Goal: Information Seeking & Learning: Learn about a topic

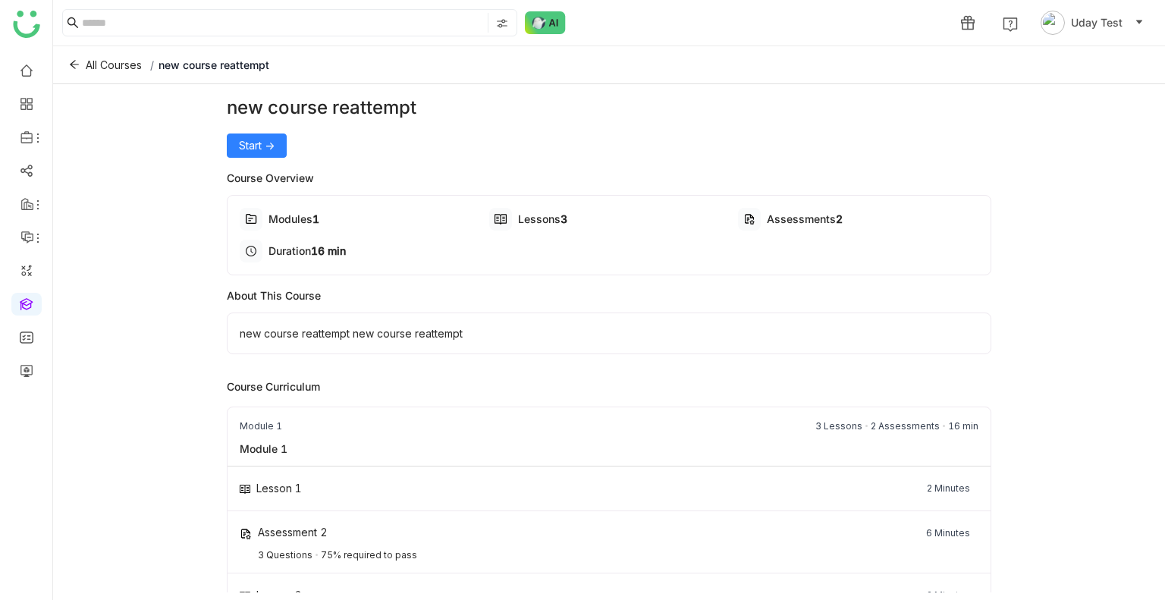
click at [221, 137] on div "new course reattempt Start -> Course Overview Modules 1 Lessons 3 Assessments 2…" at bounding box center [609, 338] width 1112 height 508
click at [259, 152] on span "Start ->" at bounding box center [257, 145] width 36 height 17
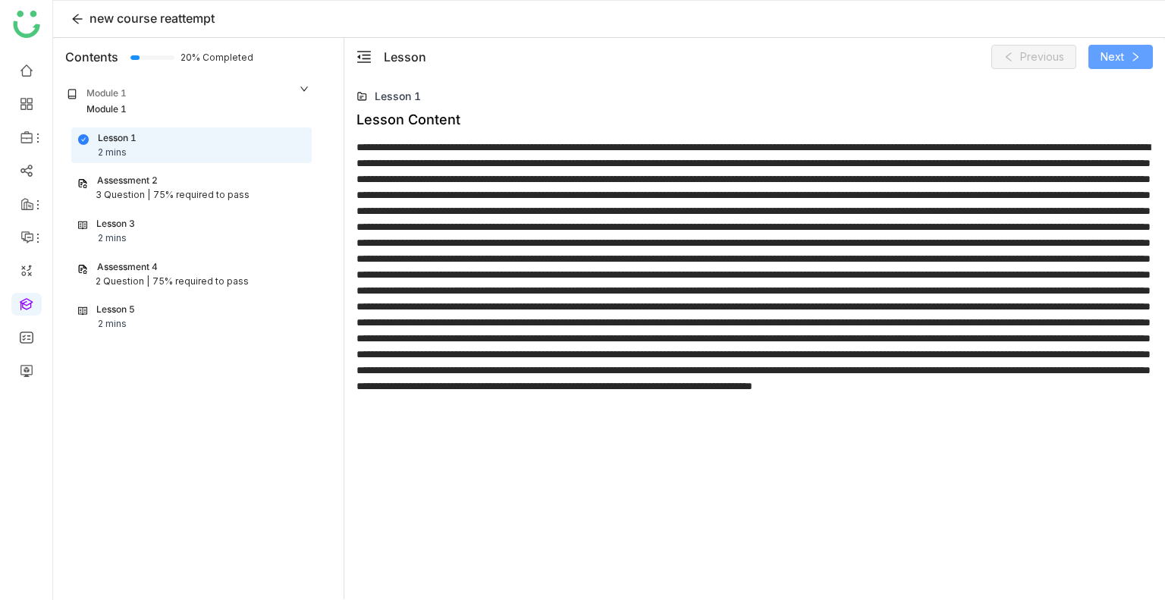
click at [1118, 63] on span "Next" at bounding box center [1112, 57] width 24 height 17
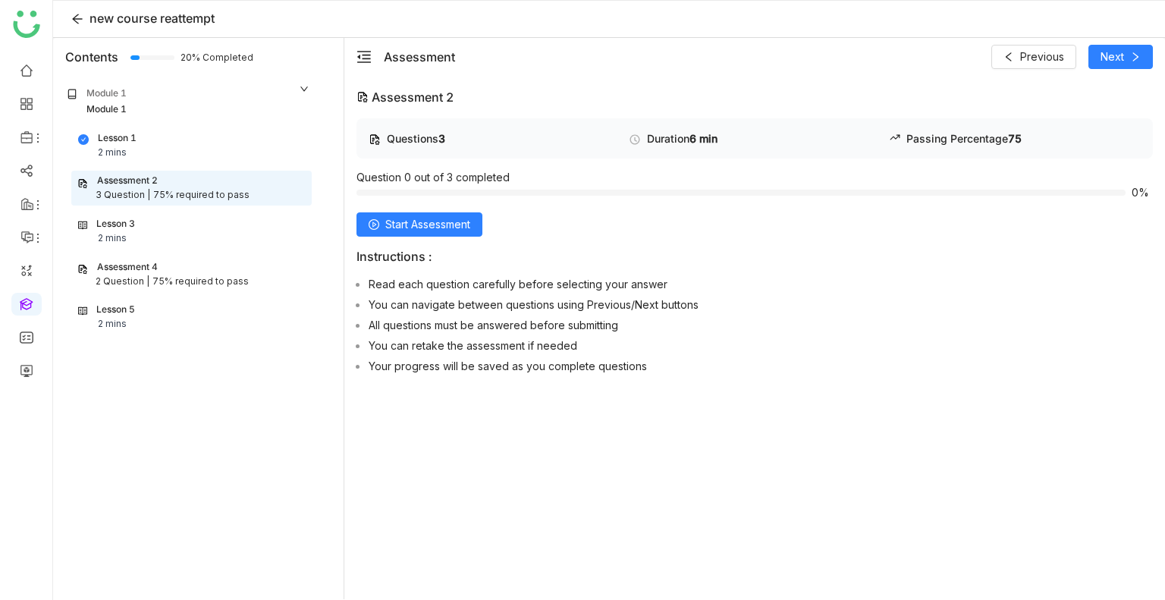
click at [118, 281] on div "2 Question |" at bounding box center [123, 282] width 54 height 14
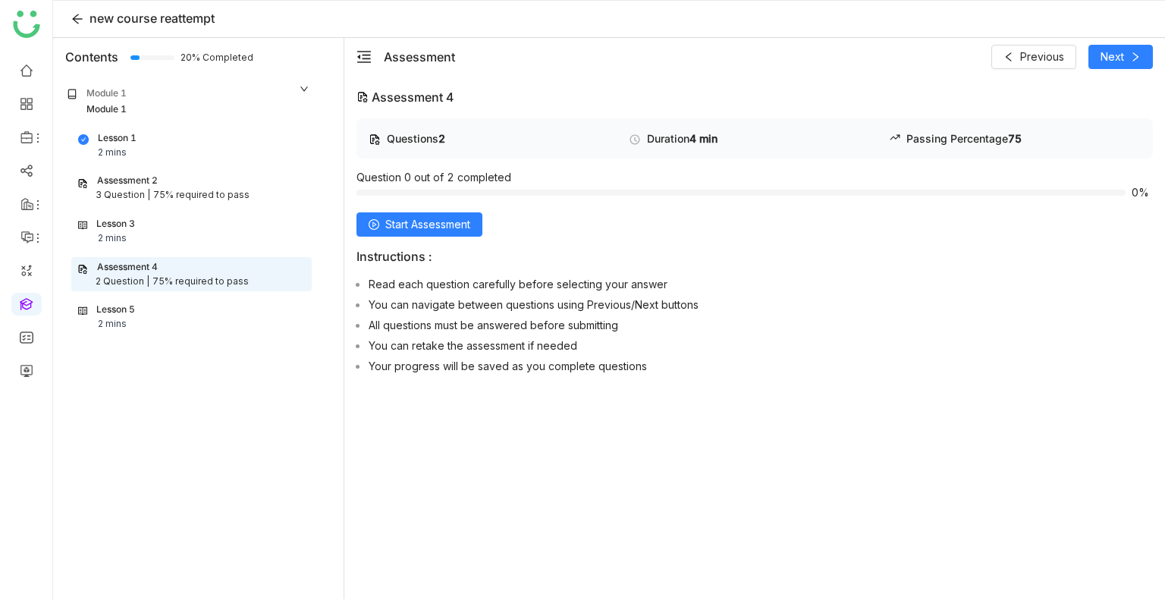
click at [172, 146] on div "Lesson 1 2 mins" at bounding box center [191, 145] width 227 height 29
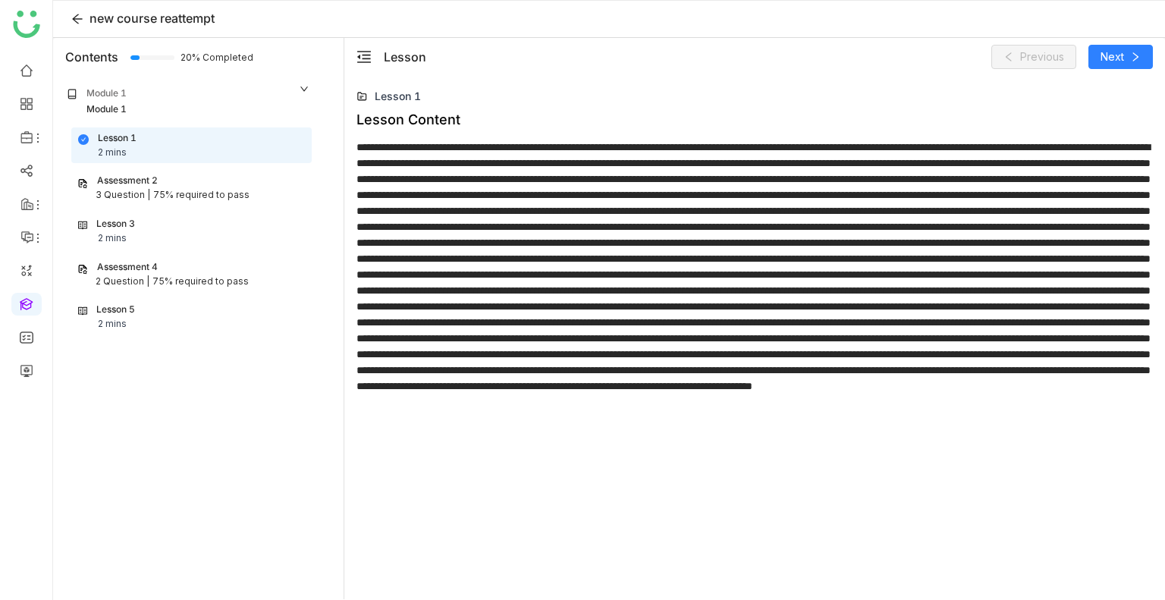
click at [159, 181] on div "Assessment 2" at bounding box center [191, 181] width 228 height 14
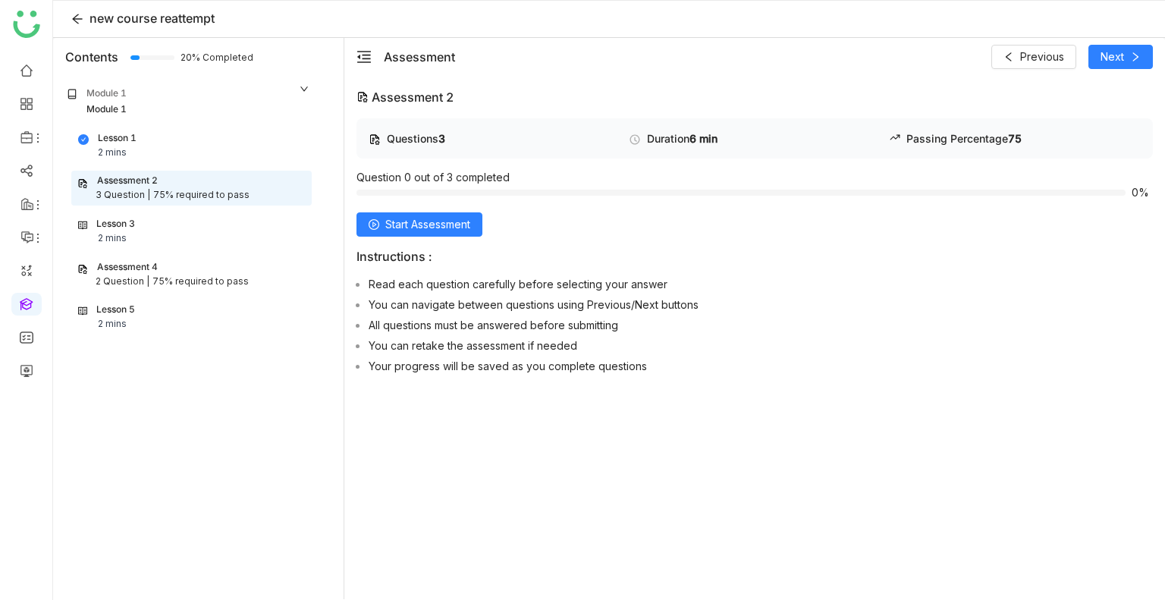
click at [152, 246] on div "Lesson 3 2 mins" at bounding box center [191, 231] width 239 height 35
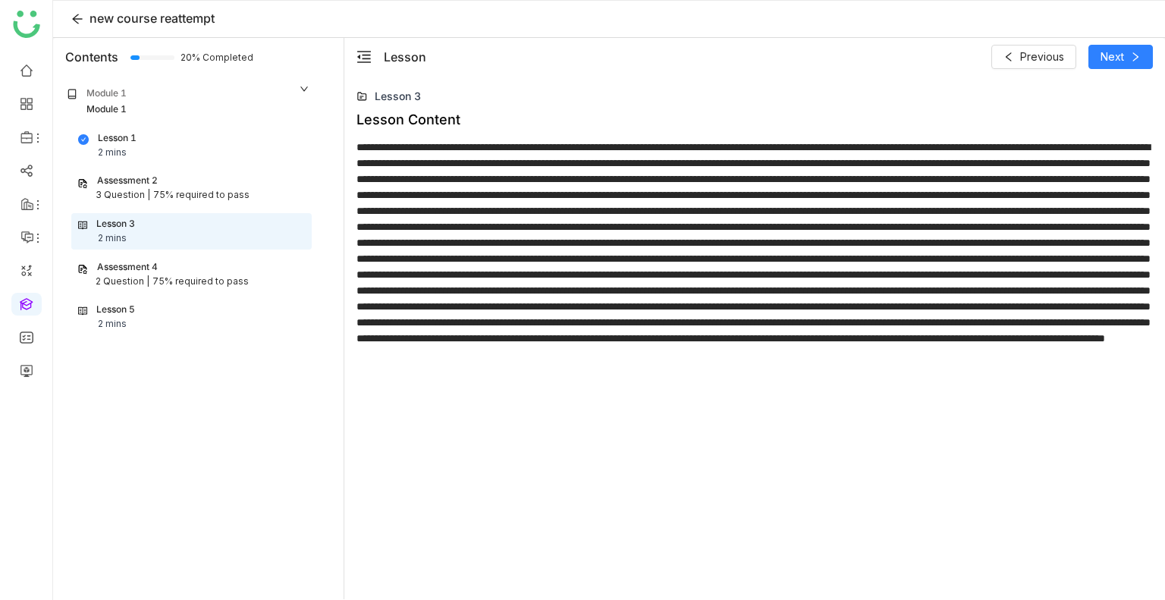
click at [165, 266] on div "Assessment 4" at bounding box center [191, 267] width 228 height 14
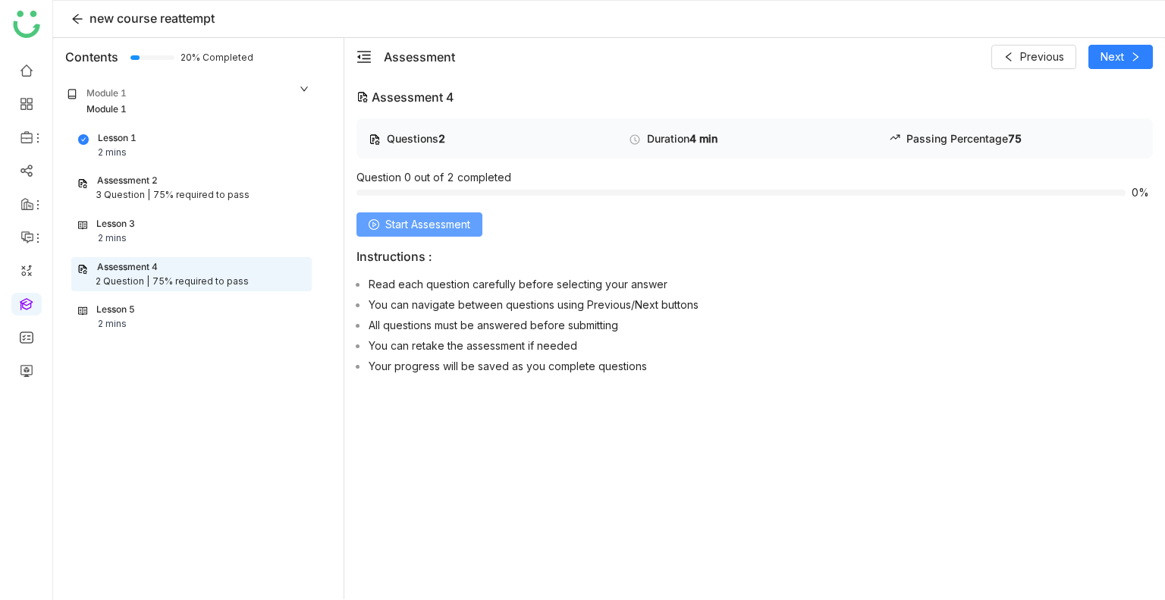
click at [462, 224] on span "Start Assessment" at bounding box center [427, 224] width 85 height 17
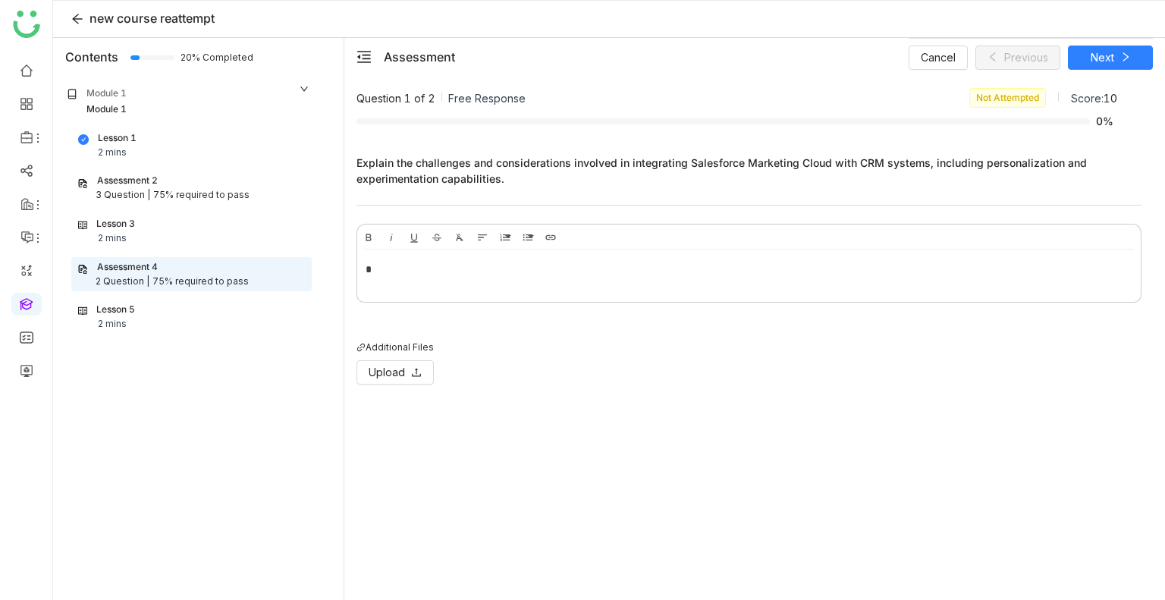
click at [454, 270] on div "*" at bounding box center [749, 269] width 767 height 17
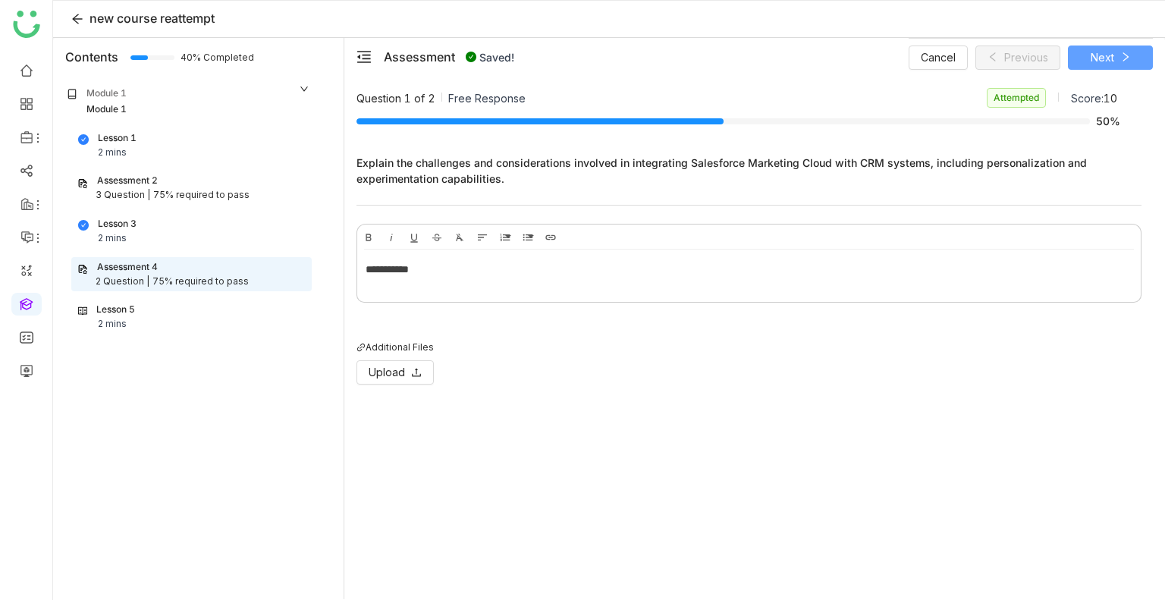
click at [1110, 60] on span "Next" at bounding box center [1103, 57] width 24 height 17
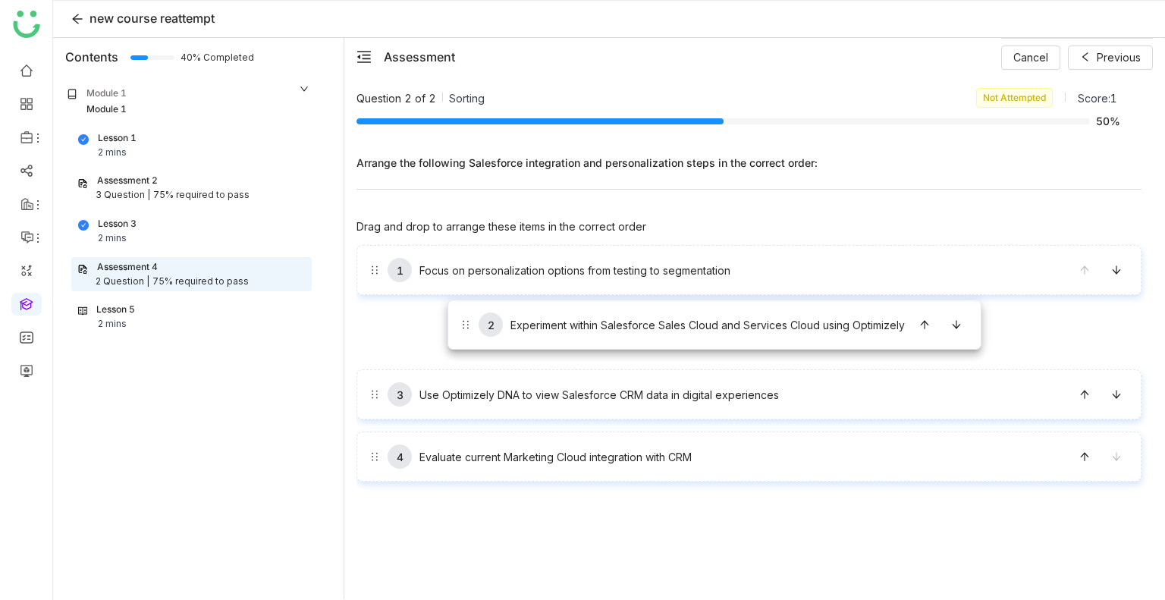
drag, startPoint x: 456, startPoint y: 328, endPoint x: 441, endPoint y: 272, distance: 57.2
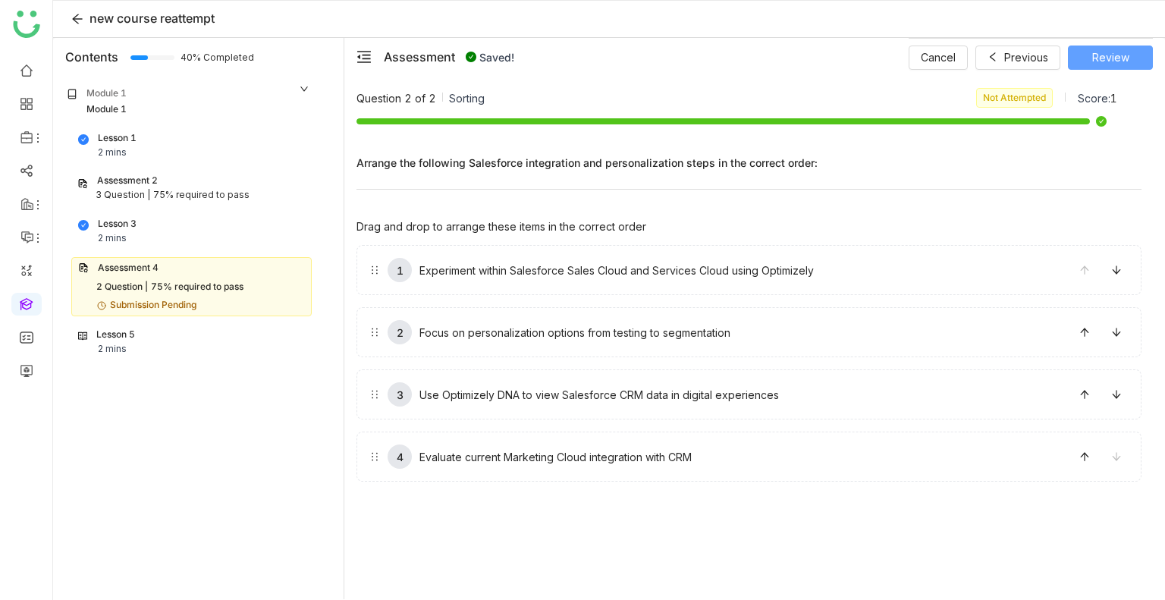
click at [1108, 60] on span "Review" at bounding box center [1110, 57] width 37 height 17
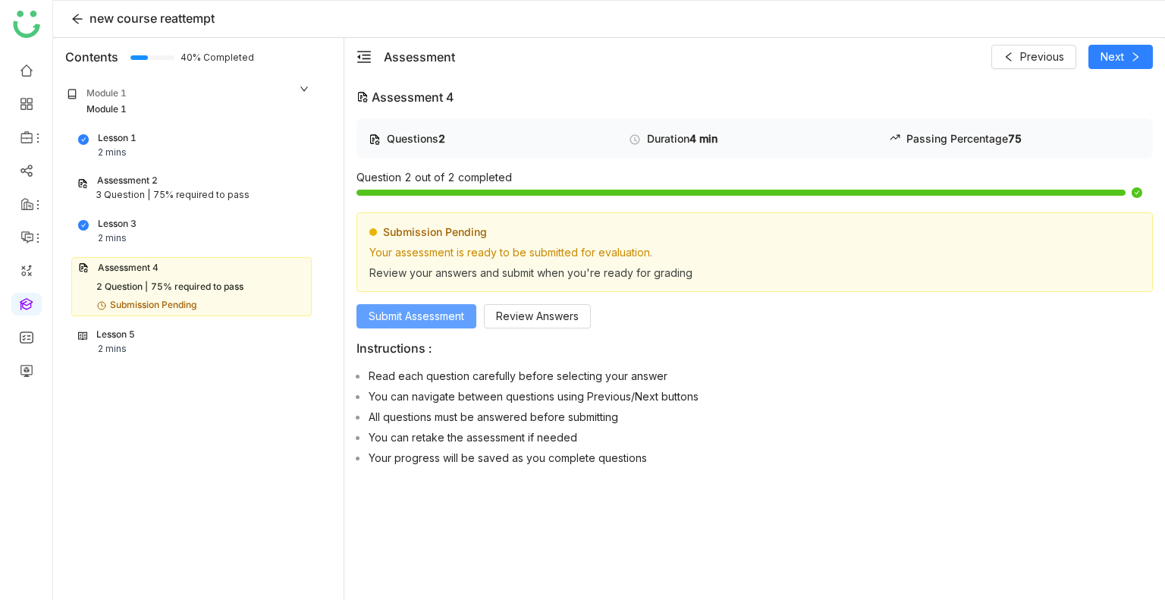
click at [384, 309] on span "Submit Assessment" at bounding box center [417, 316] width 96 height 17
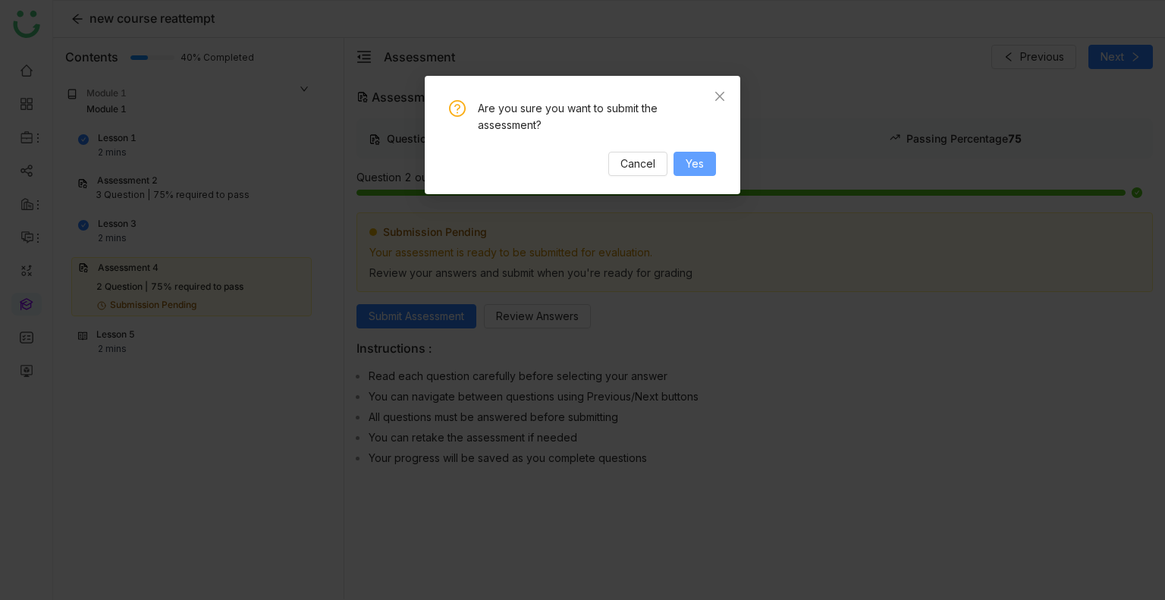
click at [705, 162] on button "Yes" at bounding box center [694, 164] width 42 height 24
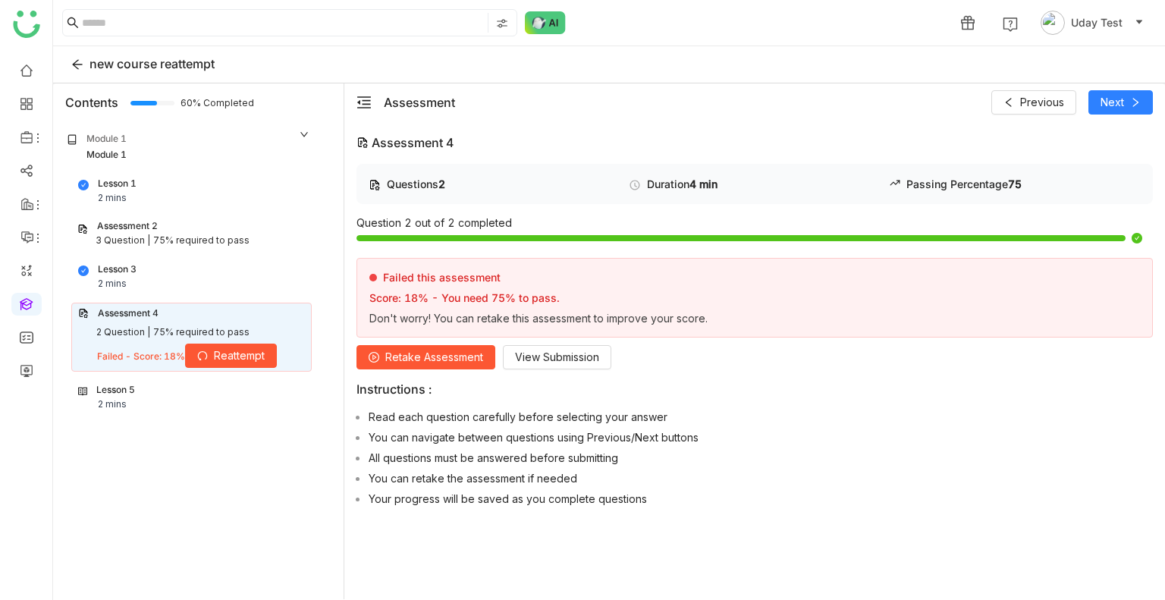
click at [436, 350] on span "Retake Assessment" at bounding box center [434, 357] width 98 height 17
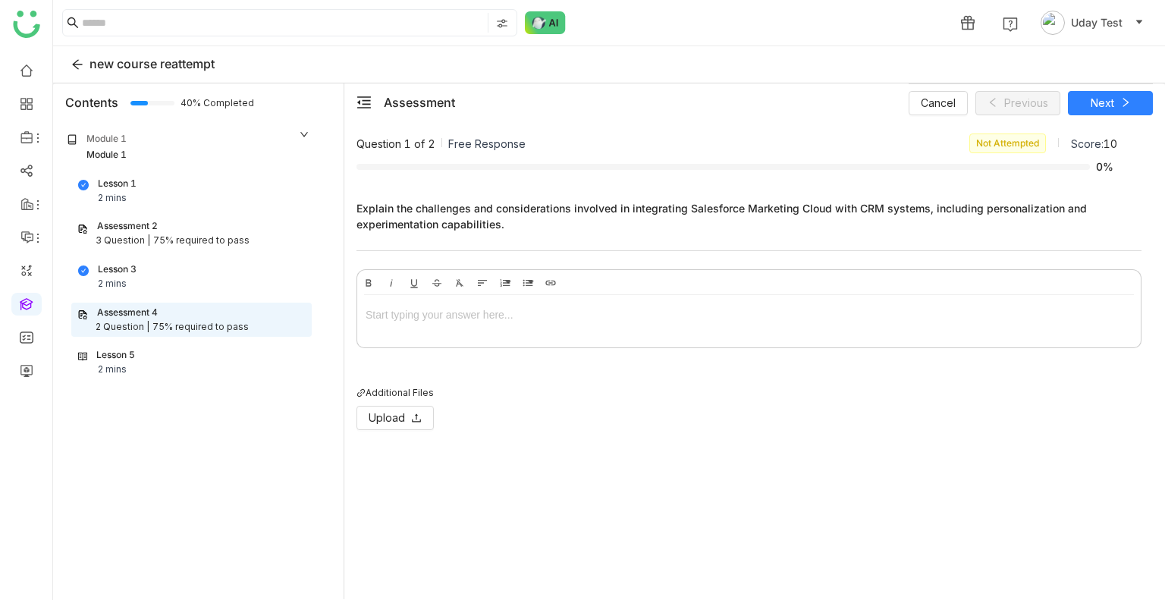
click at [152, 230] on div "Assessment 2" at bounding box center [127, 226] width 61 height 14
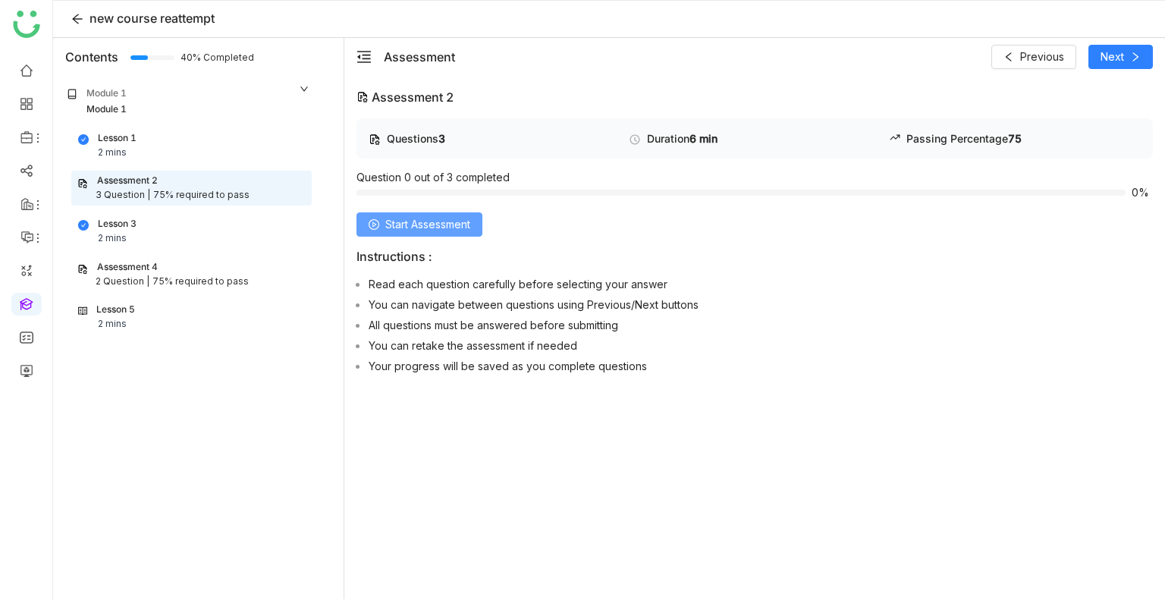
click at [410, 232] on span "Start Assessment" at bounding box center [427, 224] width 85 height 17
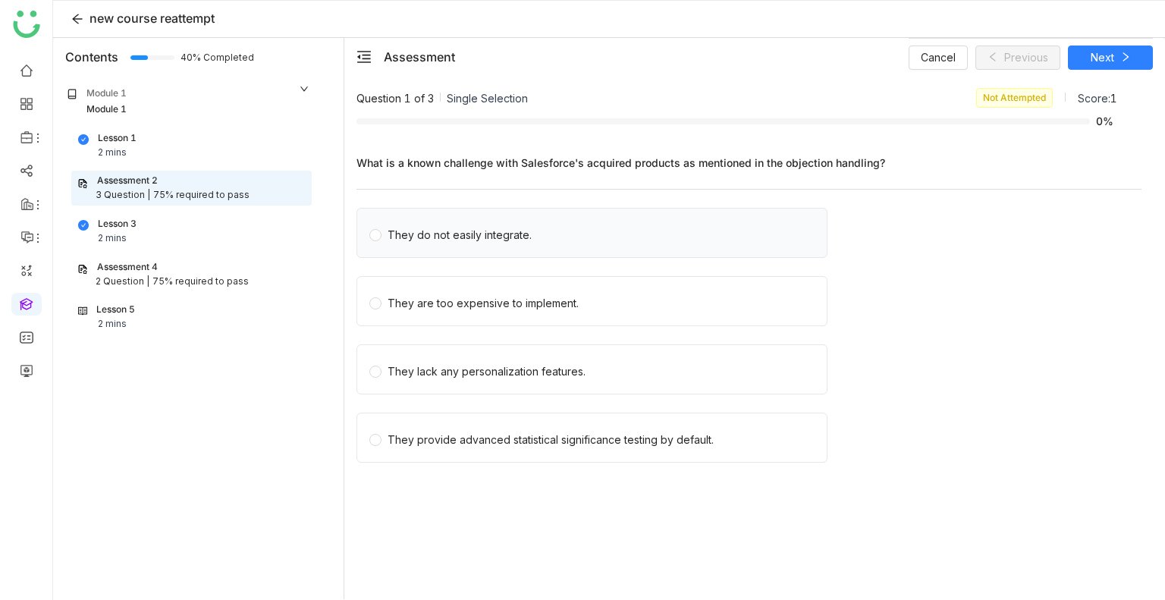
click at [444, 243] on label "They do not easily integrate." at bounding box center [594, 233] width 451 height 49
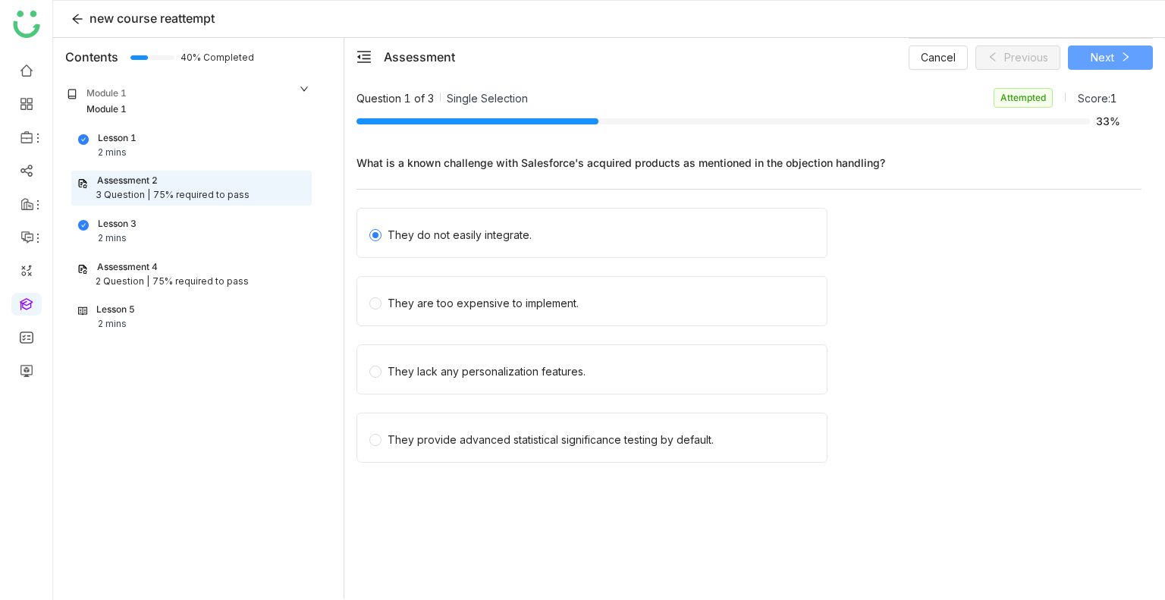
click at [1092, 58] on span "Next" at bounding box center [1103, 57] width 24 height 17
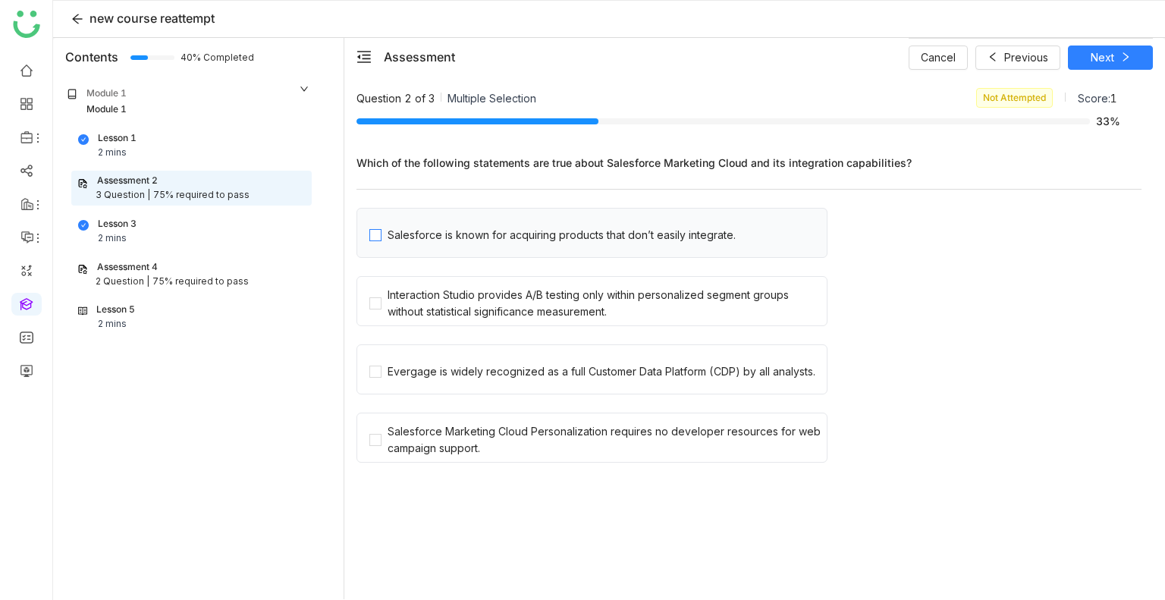
click at [450, 252] on label "Salesforce is known for acquiring products that don’t easily integrate." at bounding box center [597, 233] width 457 height 49
click at [719, 278] on label "Interaction Studio provides A/B testing only within personalized segment groups…" at bounding box center [597, 301] width 457 height 49
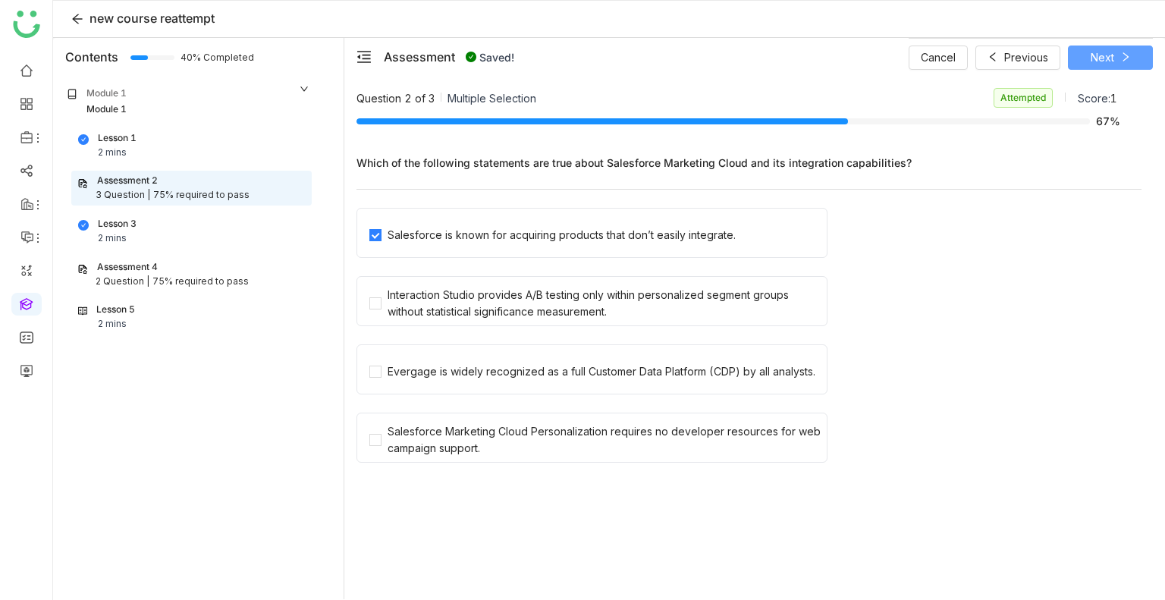
click at [1098, 51] on span "Next" at bounding box center [1103, 57] width 24 height 17
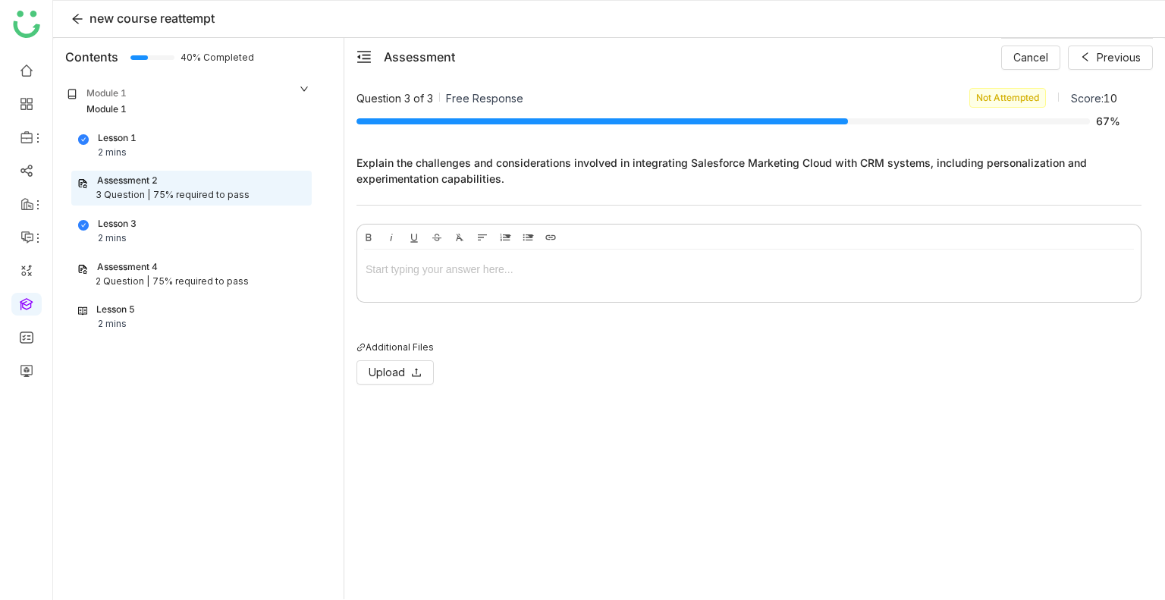
click at [394, 277] on div at bounding box center [748, 273] width 783 height 46
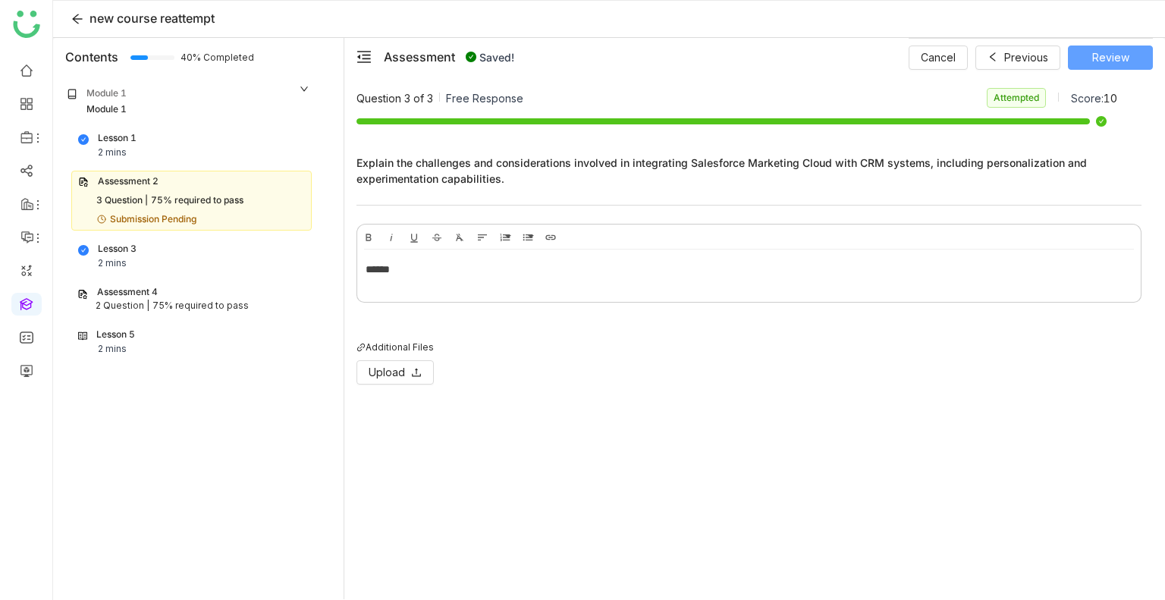
click at [1106, 55] on span "Review" at bounding box center [1110, 57] width 37 height 17
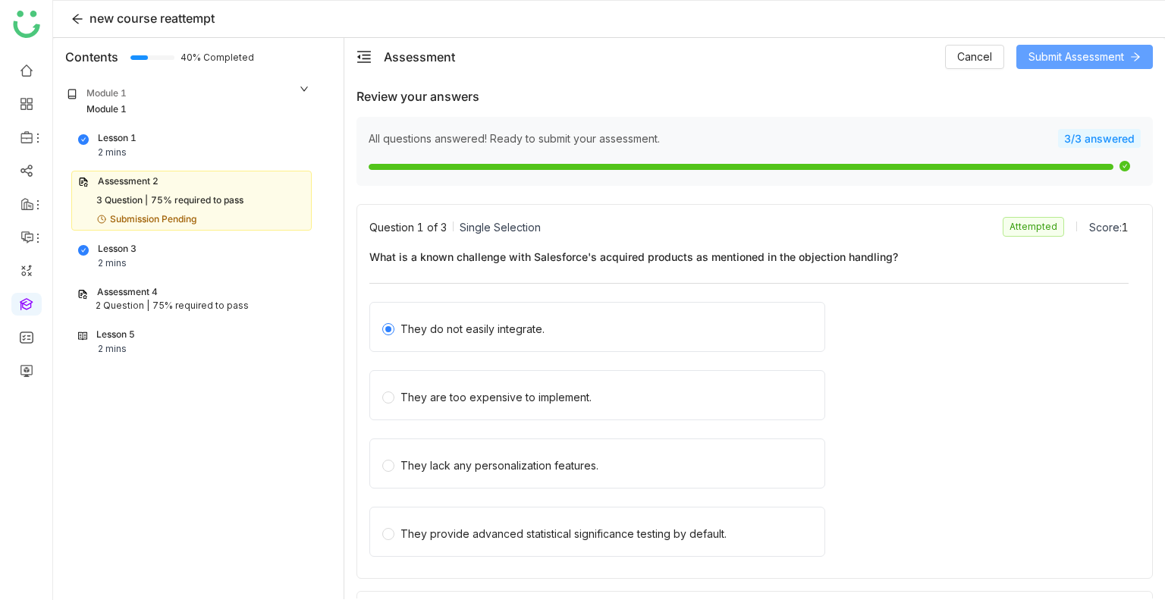
click at [1094, 55] on span "Submit Assessment" at bounding box center [1076, 57] width 96 height 17
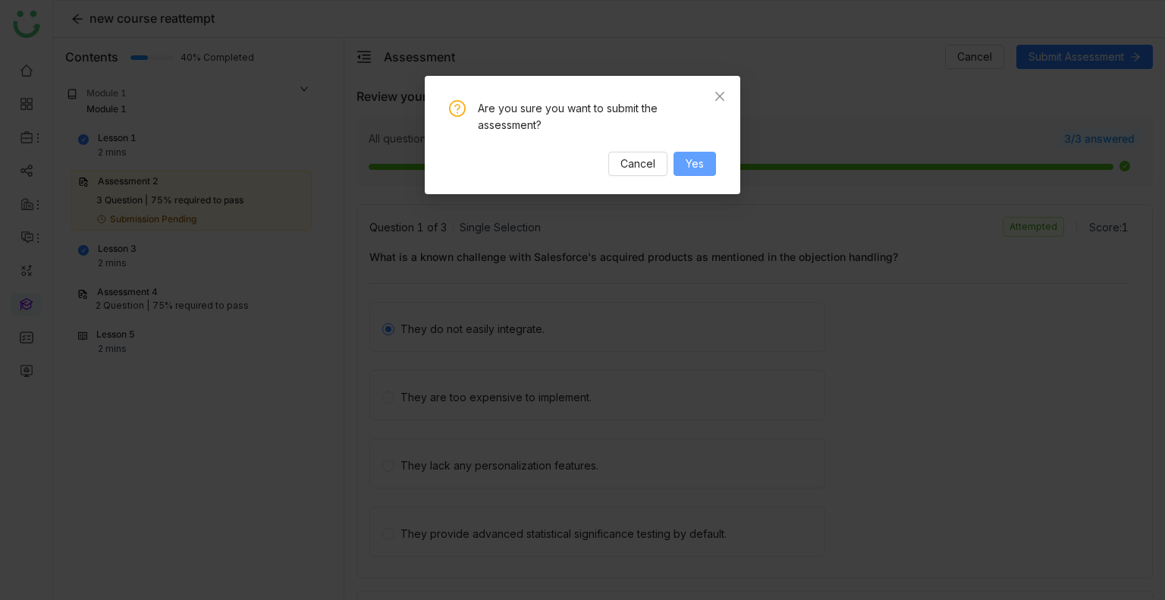
click at [695, 165] on span "Yes" at bounding box center [695, 163] width 18 height 17
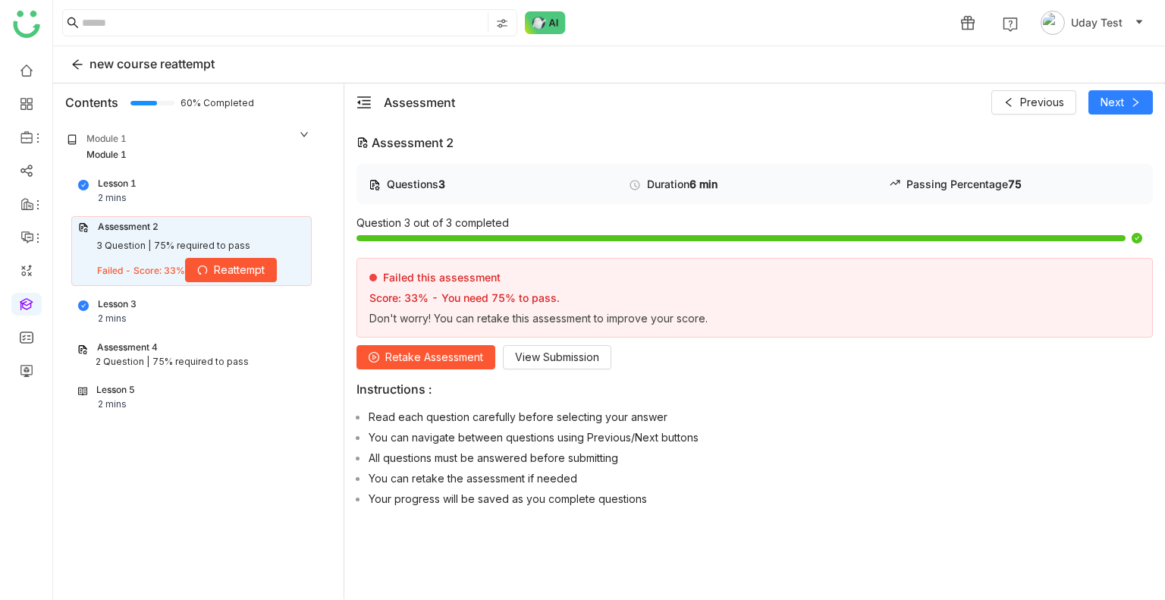
click at [412, 349] on span "Retake Assessment" at bounding box center [434, 357] width 98 height 17
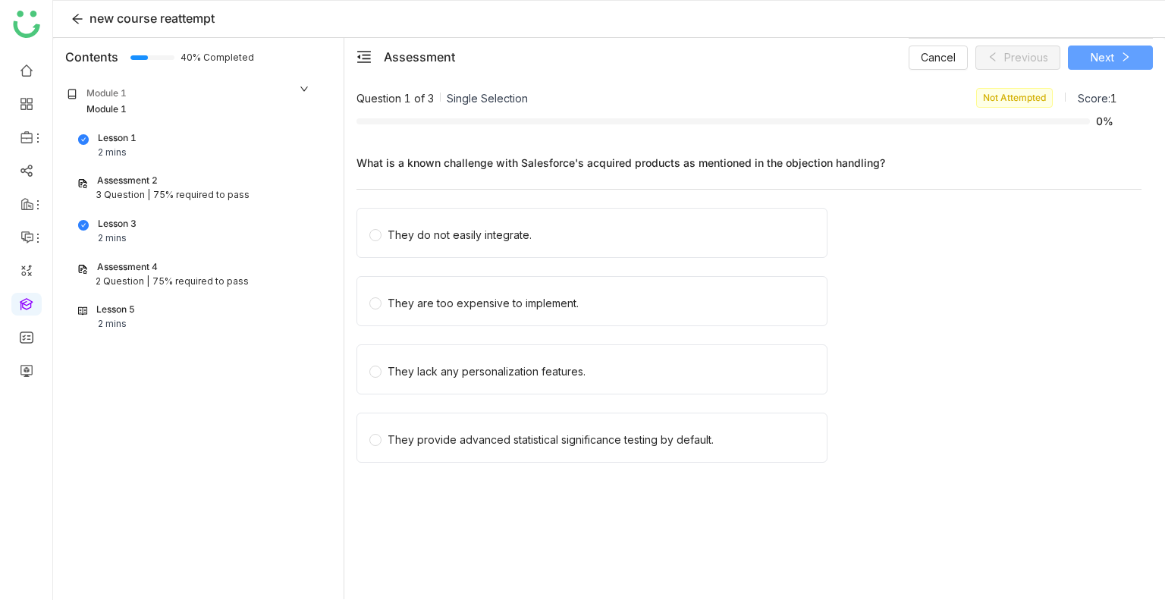
click at [1087, 46] on button "Next" at bounding box center [1110, 58] width 85 height 24
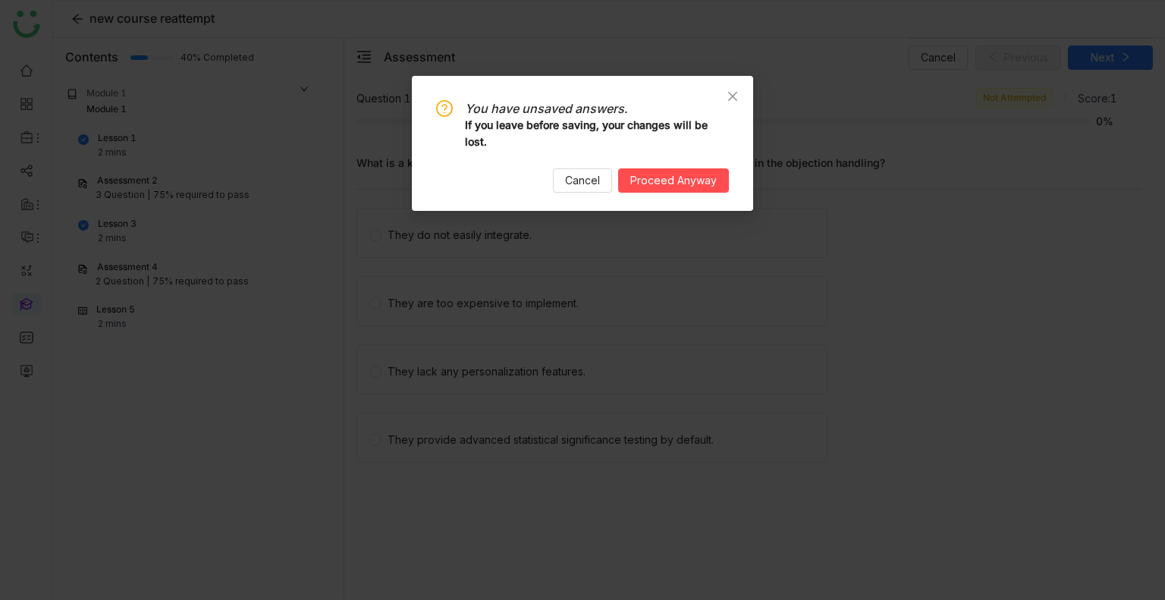
click at [579, 196] on div "You have unsaved answers. If you leave before saving, your changes will be lost…" at bounding box center [582, 143] width 341 height 135
drag, startPoint x: 623, startPoint y: 181, endPoint x: 573, endPoint y: 187, distance: 50.3
click at [573, 187] on div "Cancel Proceed Anyway" at bounding box center [582, 180] width 293 height 24
click at [573, 187] on span "Cancel" at bounding box center [582, 180] width 35 height 17
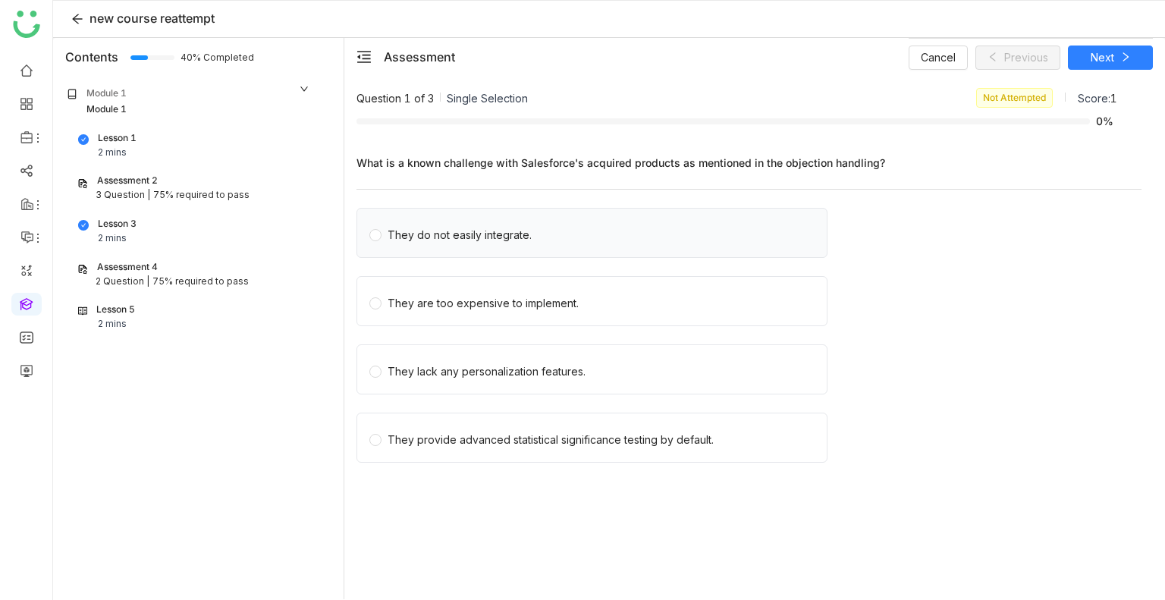
click at [574, 239] on label "They do not easily integrate." at bounding box center [594, 233] width 451 height 49
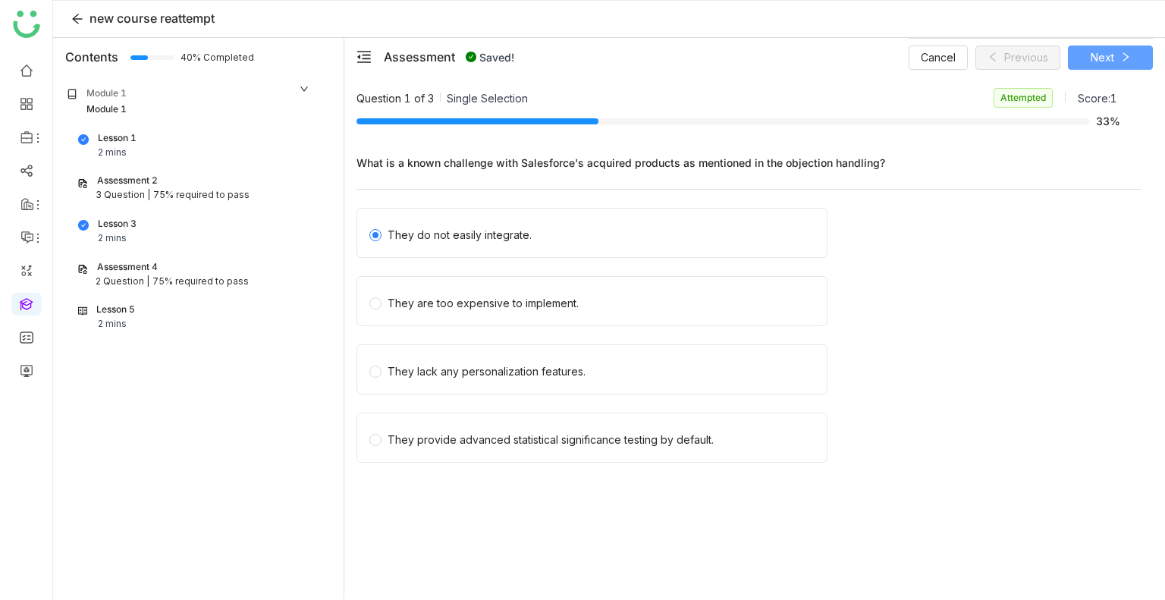
click at [1088, 50] on button "Next" at bounding box center [1110, 58] width 85 height 24
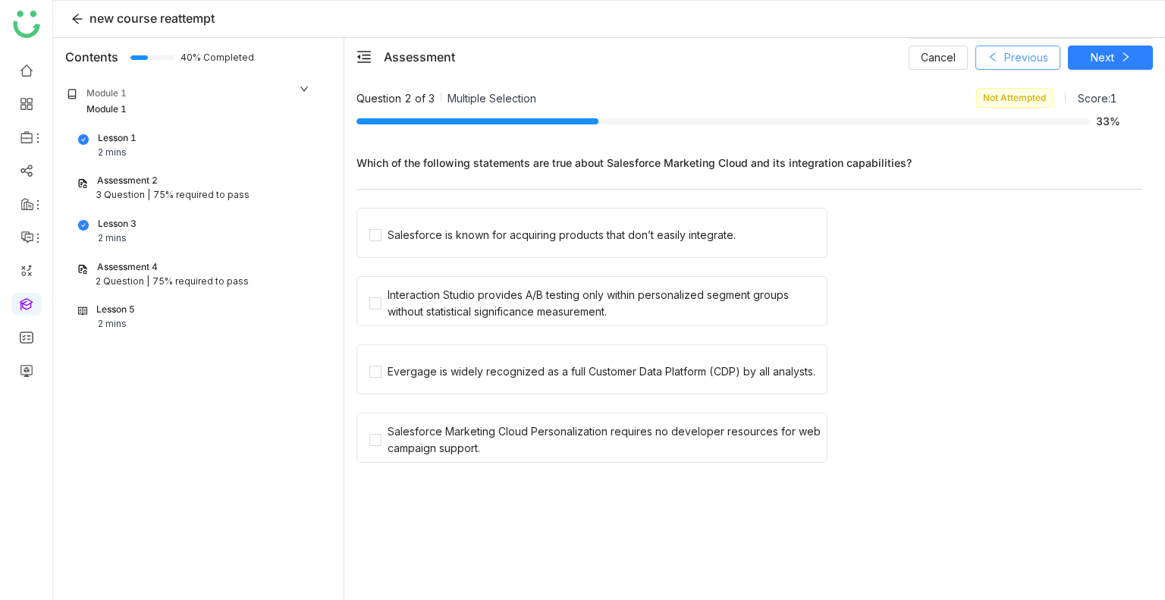
click at [1050, 56] on button "Previous" at bounding box center [1017, 58] width 85 height 24
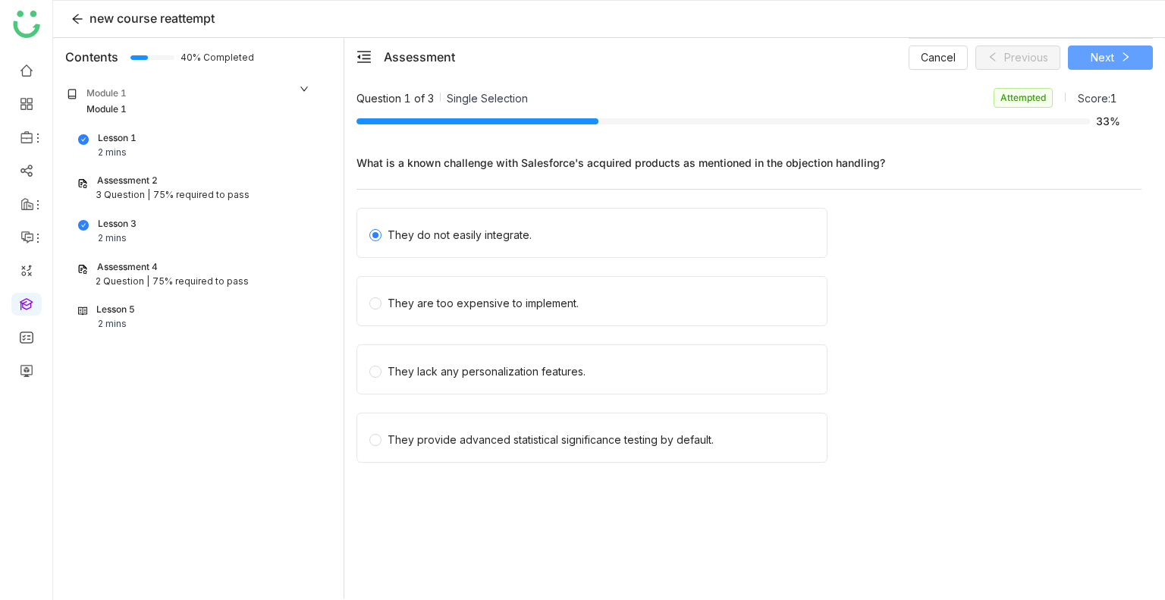
click at [1133, 63] on button "Next" at bounding box center [1110, 58] width 85 height 24
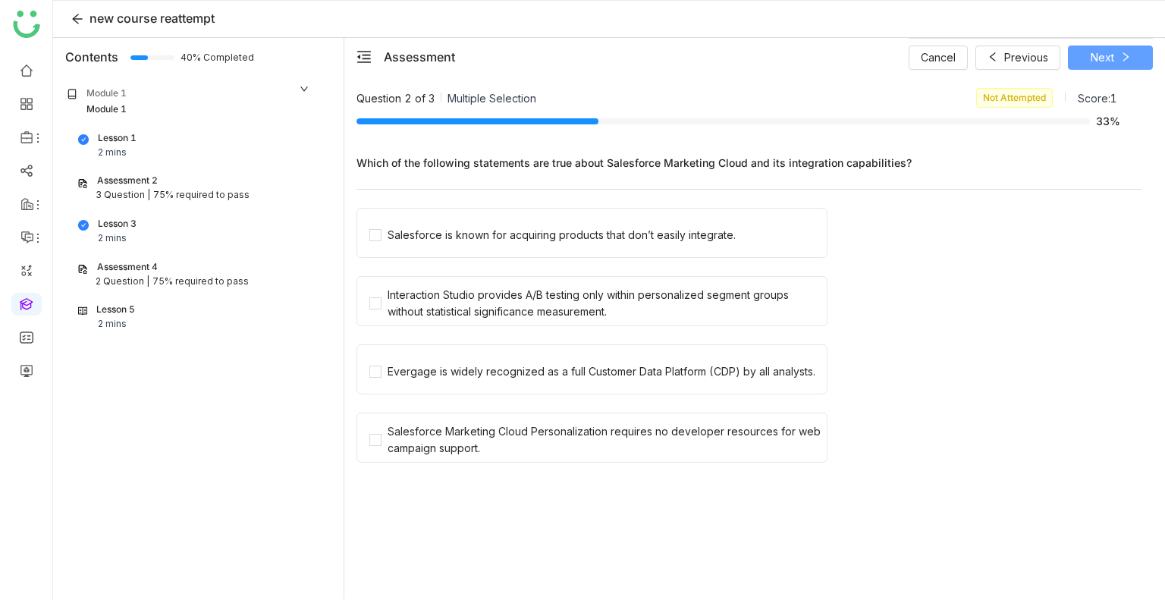
click at [1133, 63] on button "Next" at bounding box center [1110, 58] width 85 height 24
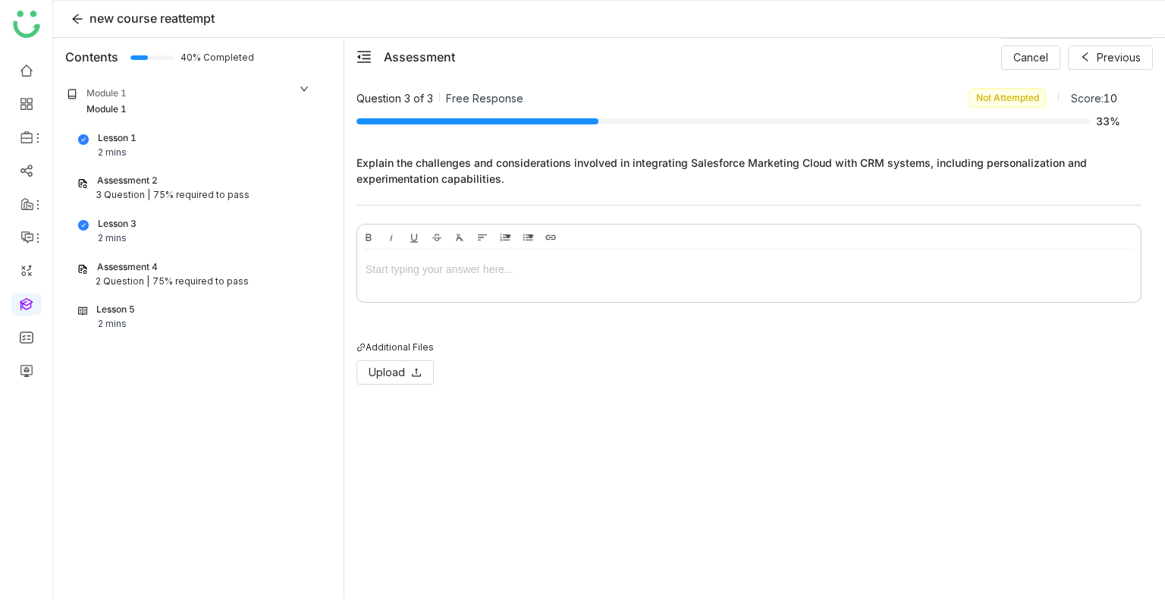
click at [455, 284] on div at bounding box center [748, 273] width 783 height 46
click at [165, 265] on div "Assessment 4" at bounding box center [191, 267] width 228 height 14
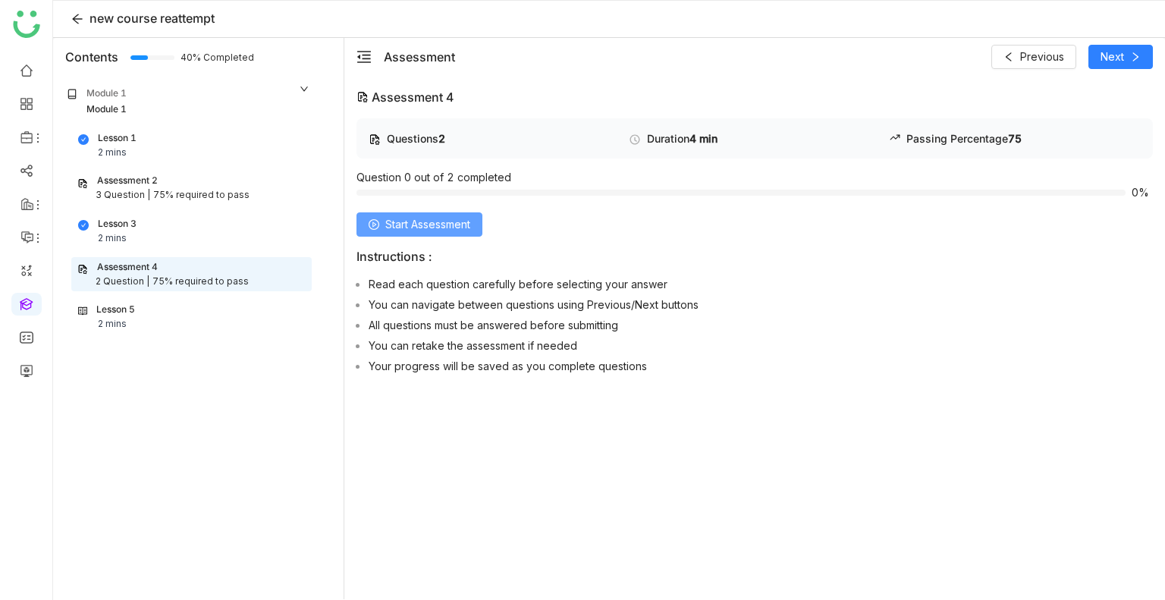
click at [377, 219] on icon at bounding box center [374, 224] width 11 height 11
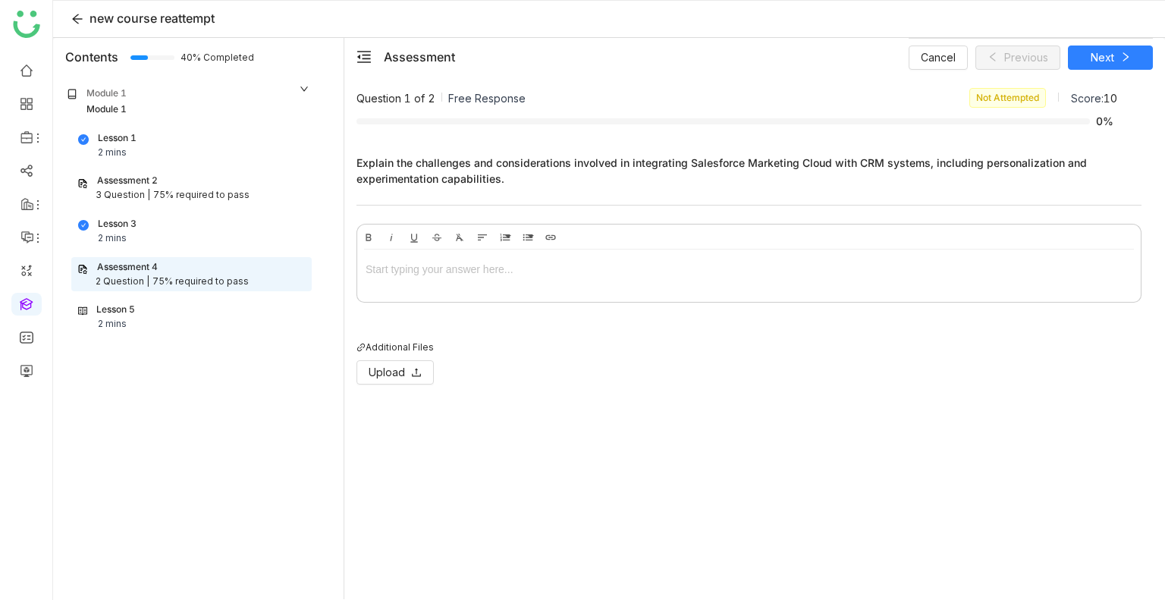
click at [461, 264] on div at bounding box center [749, 269] width 767 height 17
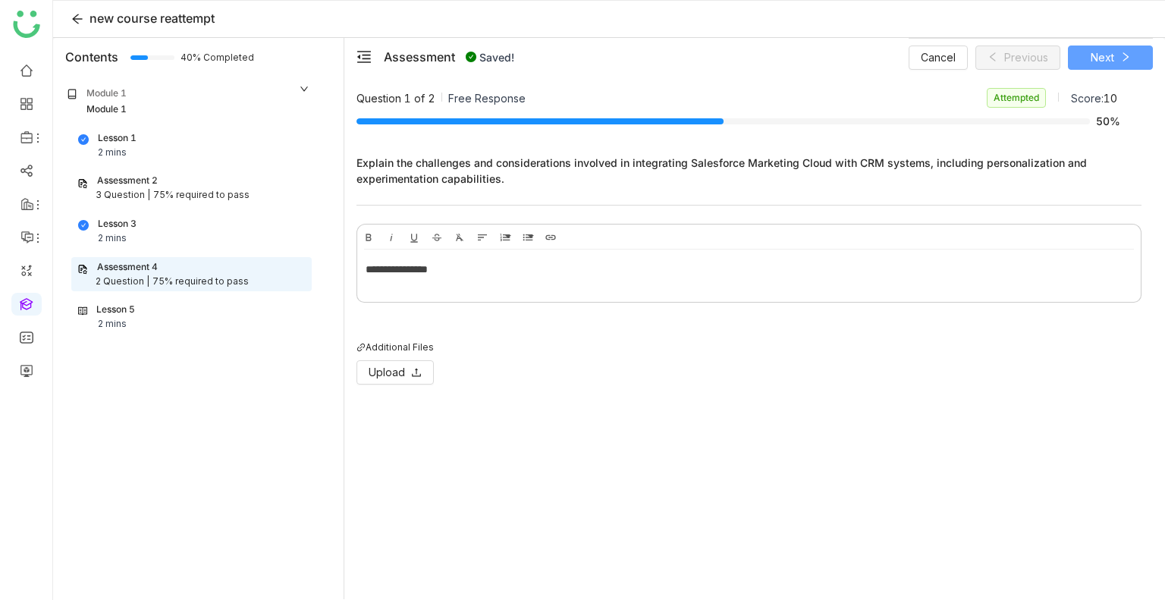
click at [1083, 60] on button "Next" at bounding box center [1110, 58] width 85 height 24
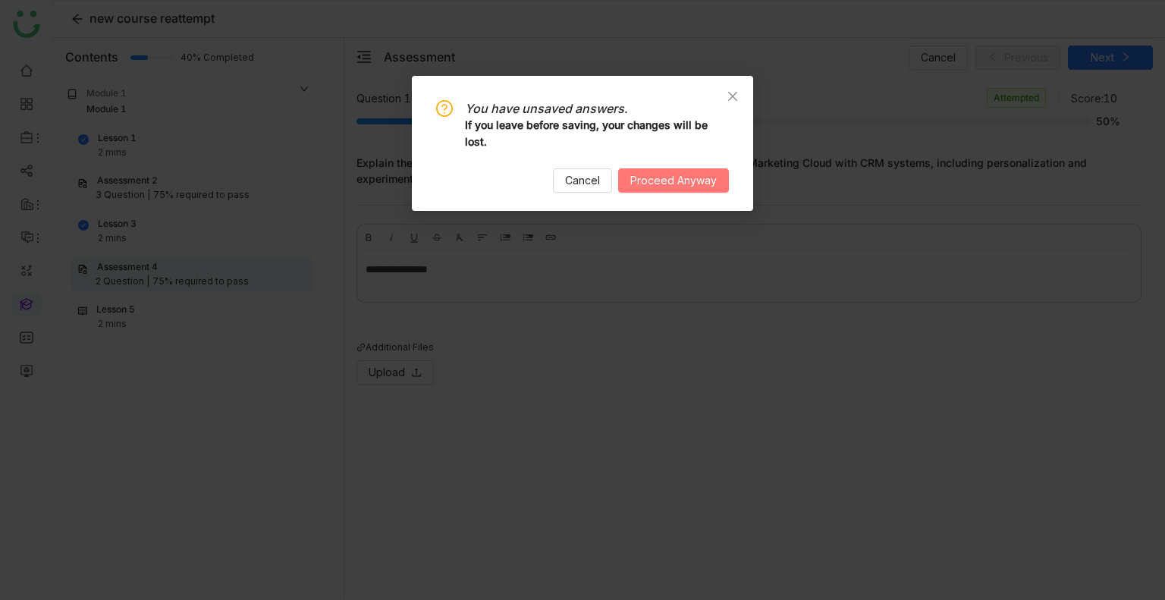
click at [648, 183] on span "Proceed Anyway" at bounding box center [673, 180] width 86 height 17
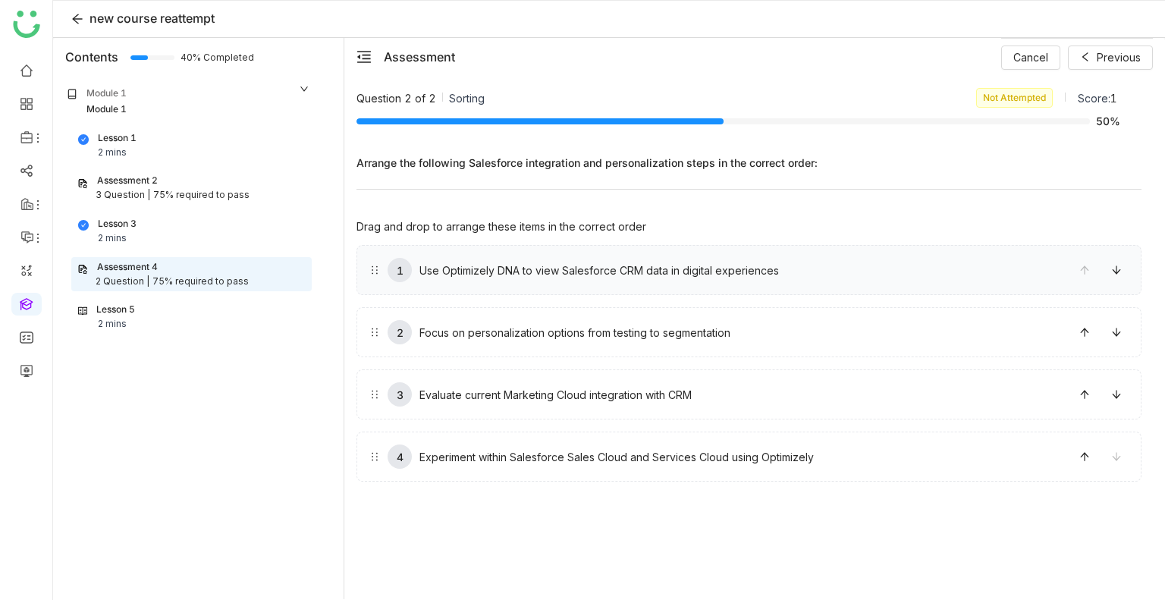
click at [561, 268] on div "Use Optimizely DNA to view Salesforce CRM data in digital experiences" at bounding box center [598, 270] width 359 height 13
click at [579, 287] on div "1 Use Optimizely DNA to view Salesforce CRM data in digital experiences" at bounding box center [748, 270] width 785 height 50
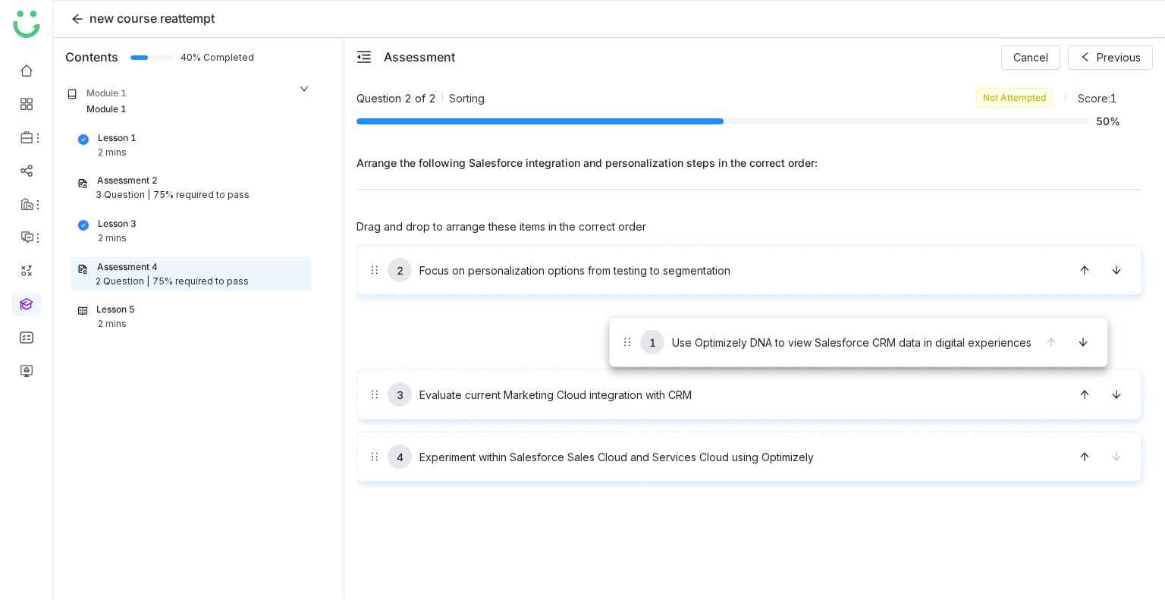
drag, startPoint x: 604, startPoint y: 284, endPoint x: 609, endPoint y: 342, distance: 58.6
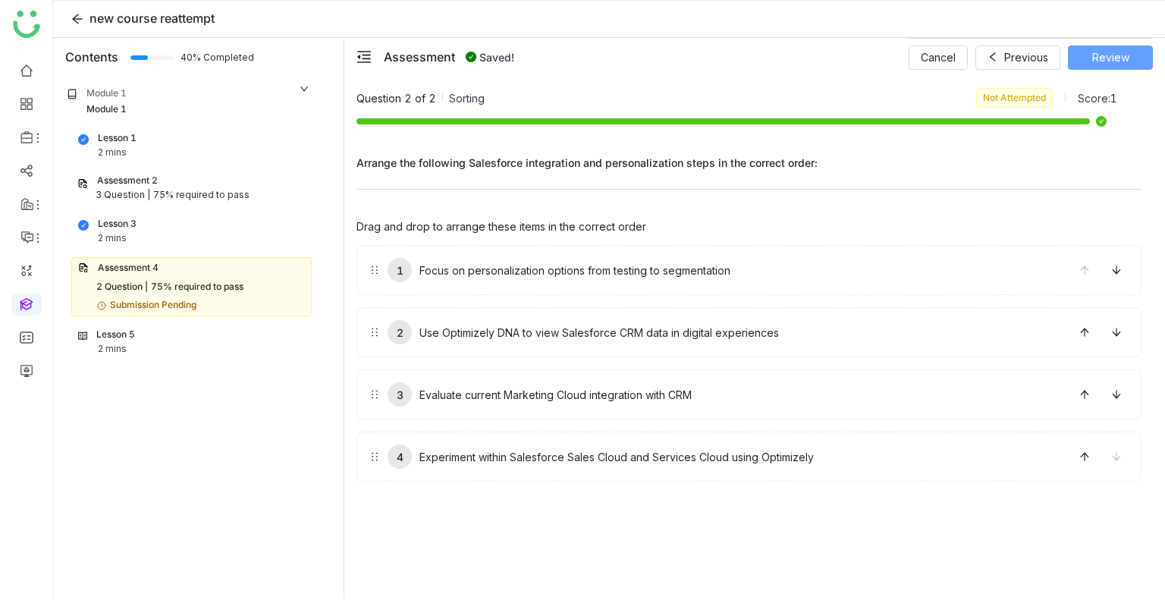
click at [1097, 65] on button "Review" at bounding box center [1110, 58] width 85 height 24
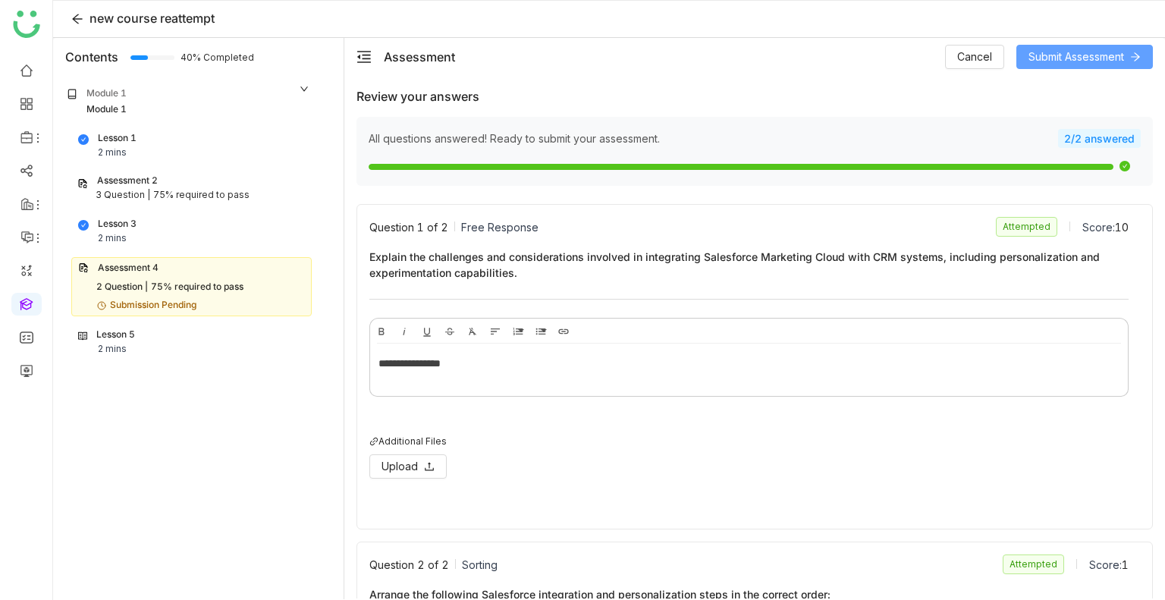
click at [1096, 51] on span "Submit Assessment" at bounding box center [1076, 57] width 96 height 17
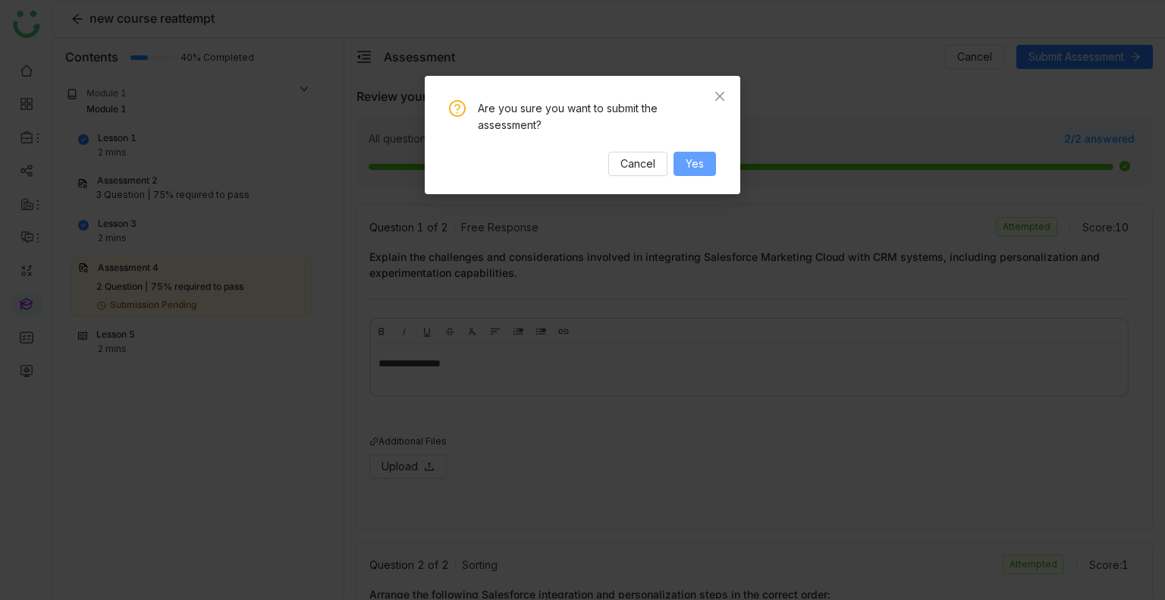
click at [683, 169] on button "Yes" at bounding box center [694, 164] width 42 height 24
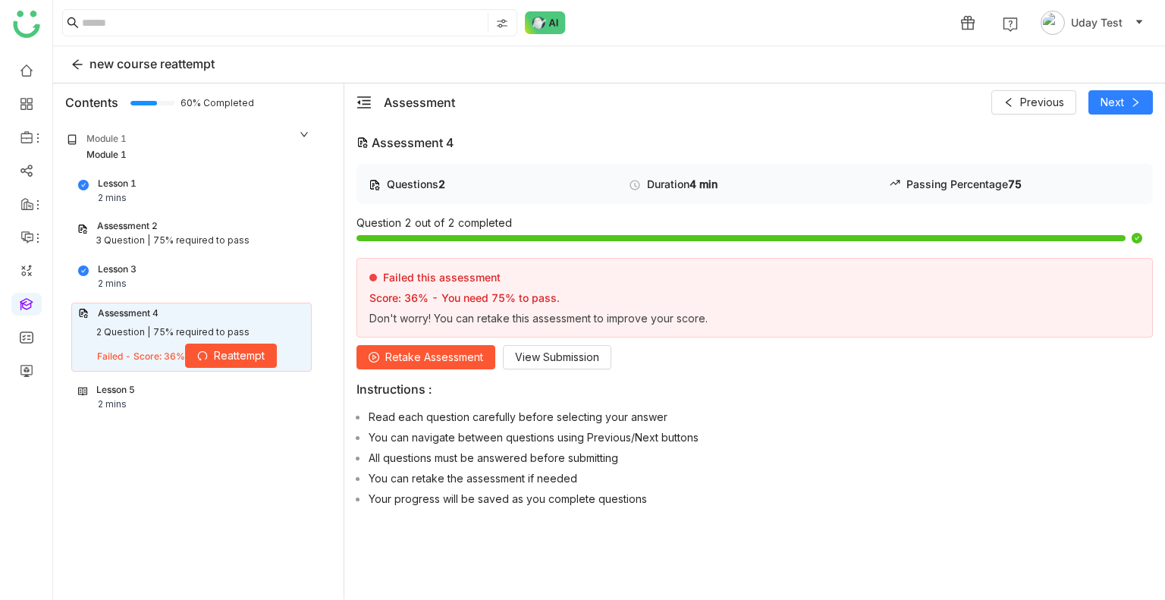
click at [415, 353] on span "Retake Assessment" at bounding box center [434, 357] width 98 height 17
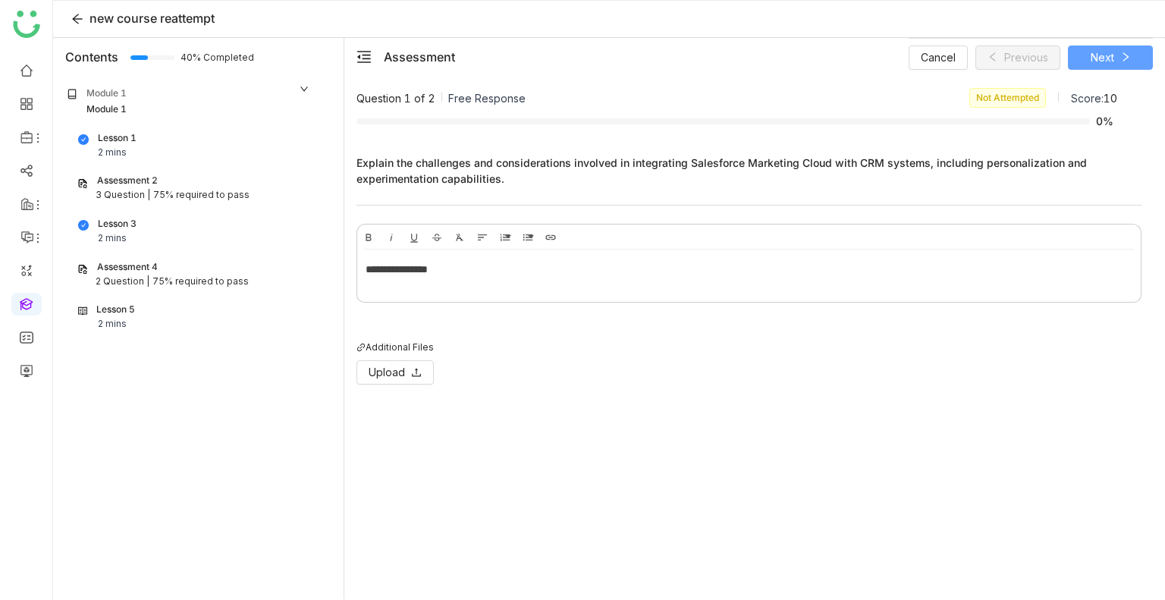
click at [1109, 63] on span "Next" at bounding box center [1103, 57] width 24 height 17
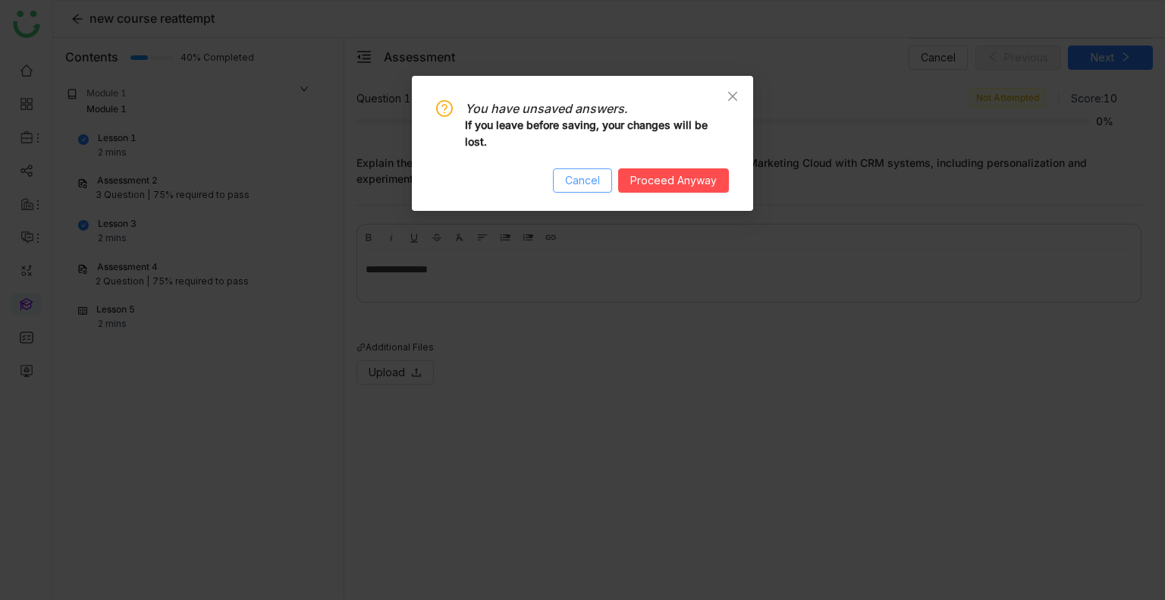
click at [592, 185] on span "Cancel" at bounding box center [582, 180] width 35 height 17
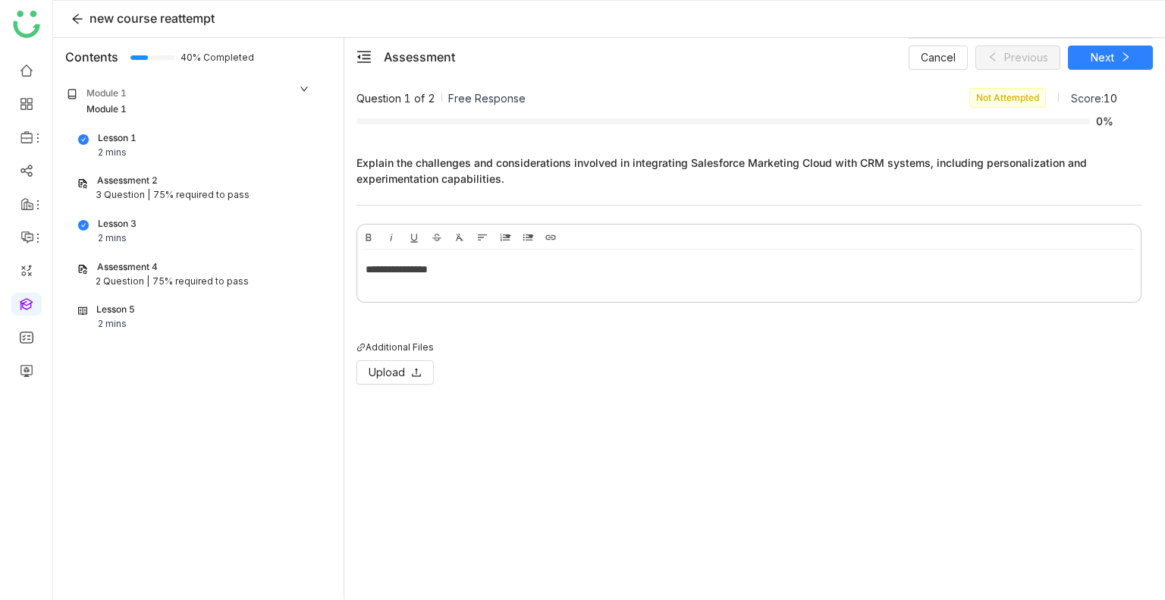
click at [491, 272] on div "**********" at bounding box center [749, 269] width 767 height 17
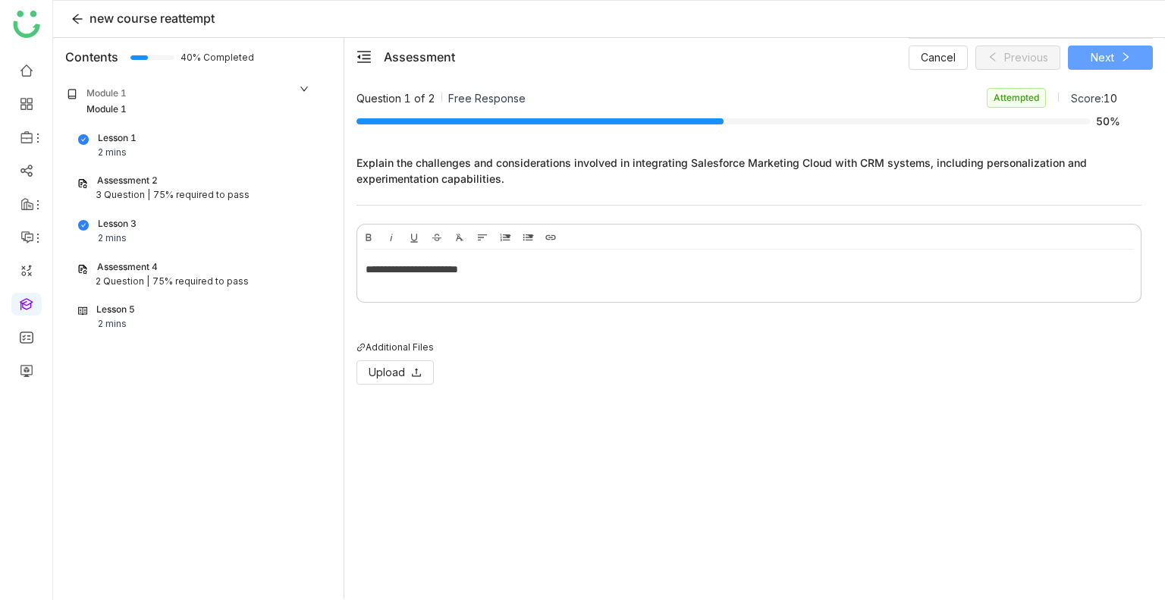
click at [1085, 57] on button "Next" at bounding box center [1110, 58] width 85 height 24
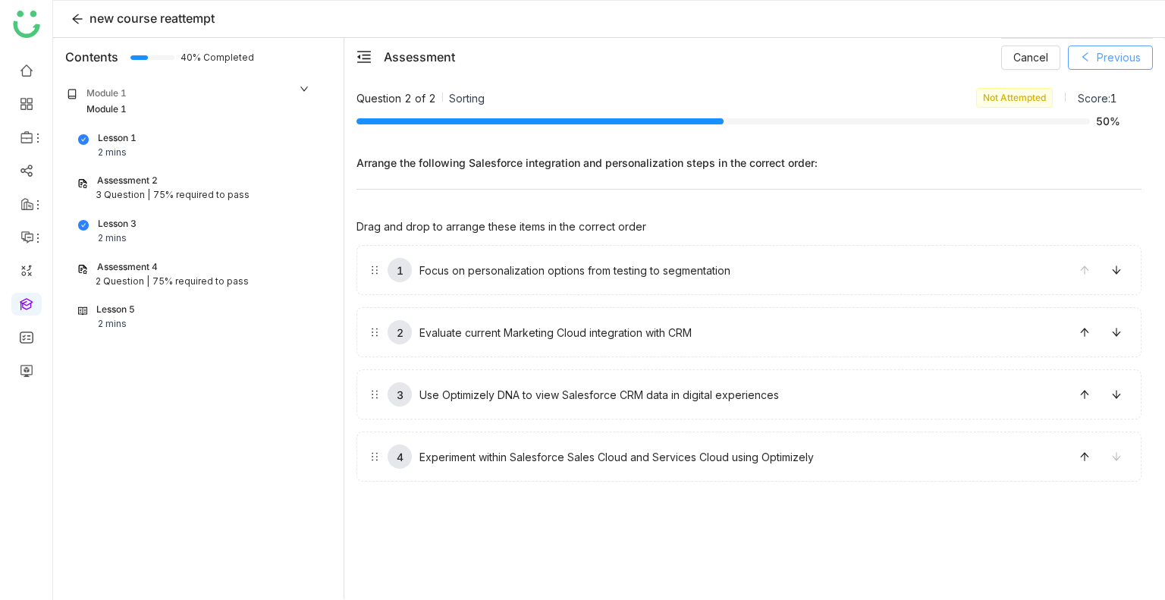
click at [1118, 57] on span "Previous" at bounding box center [1119, 57] width 44 height 17
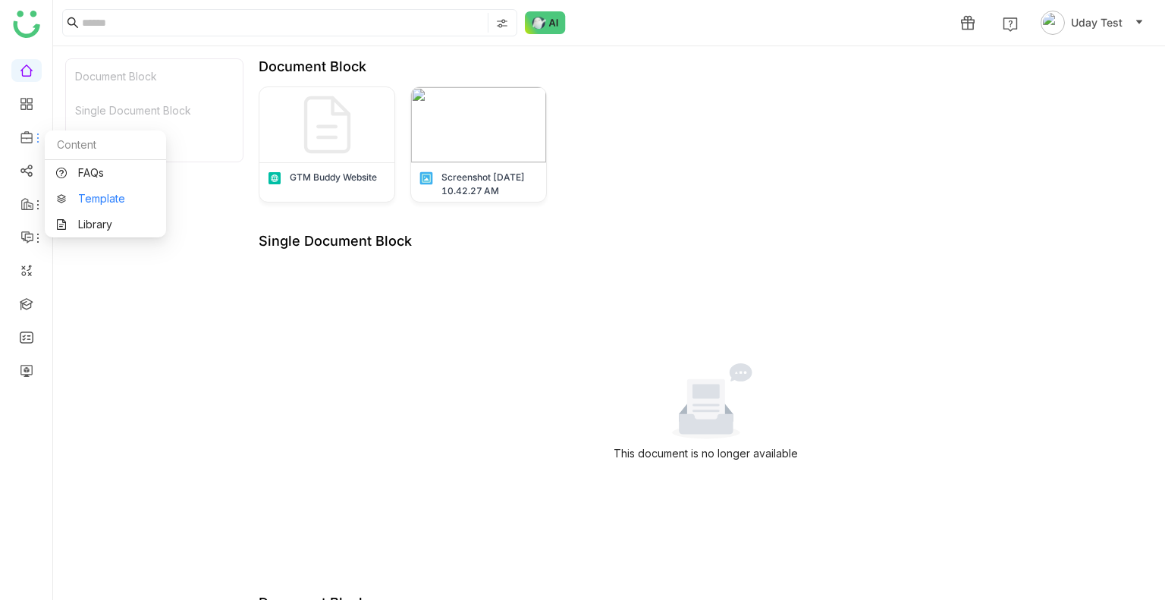
click at [105, 199] on link "Template" at bounding box center [105, 198] width 99 height 11
click at [105, 199] on body "1 Uday Test Document Block Single Document Block Document Block Document Block …" at bounding box center [582, 300] width 1165 height 600
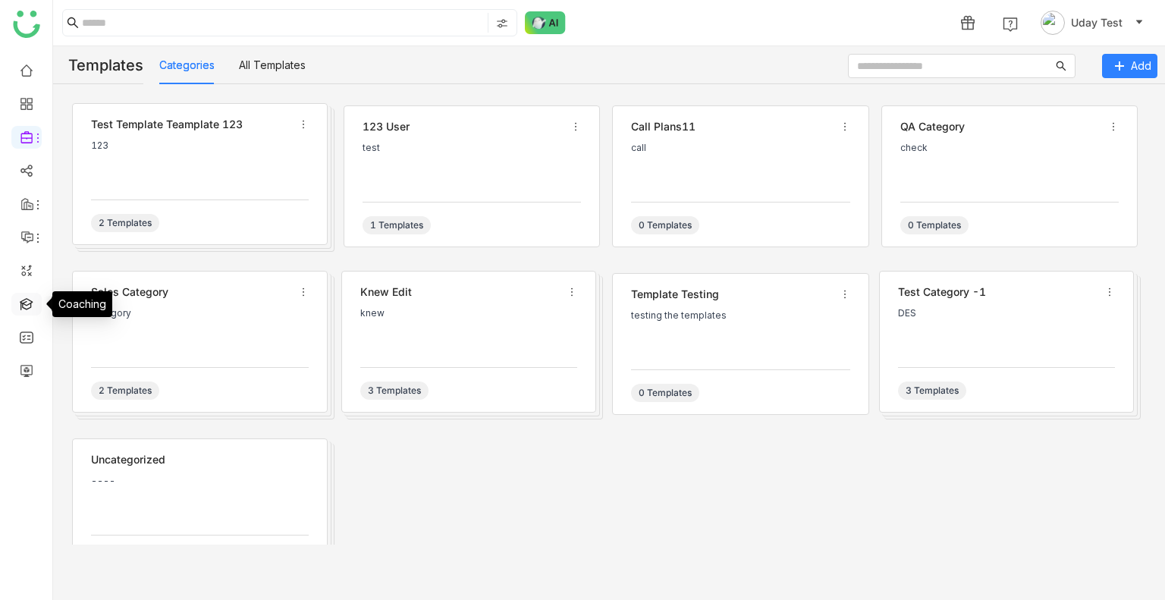
click at [26, 297] on link at bounding box center [27, 303] width 14 height 13
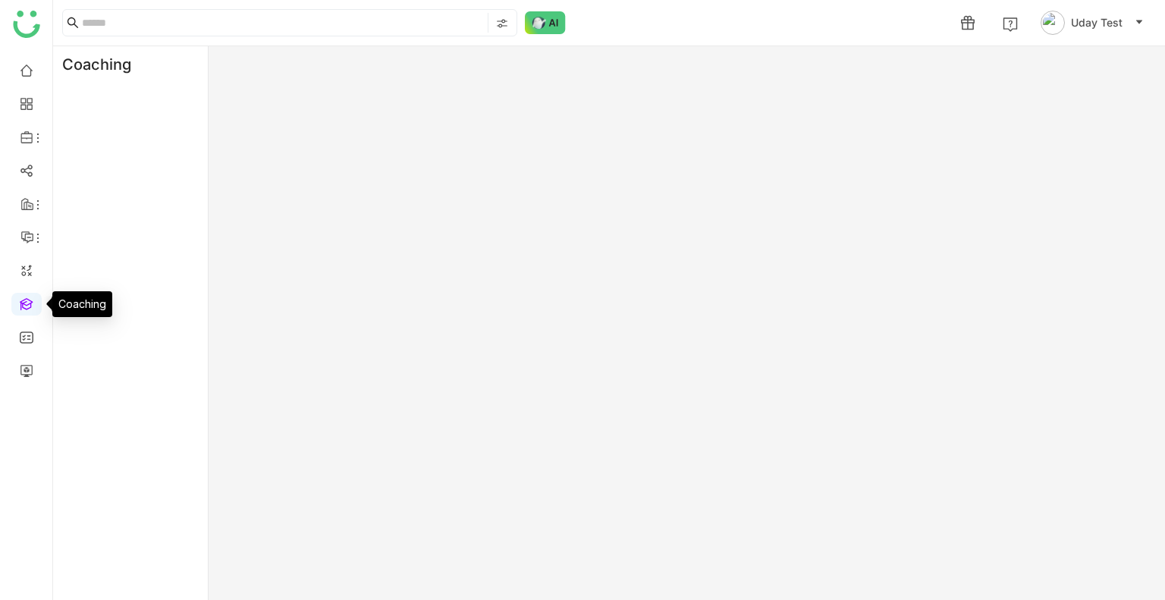
click at [26, 297] on link at bounding box center [27, 303] width 14 height 13
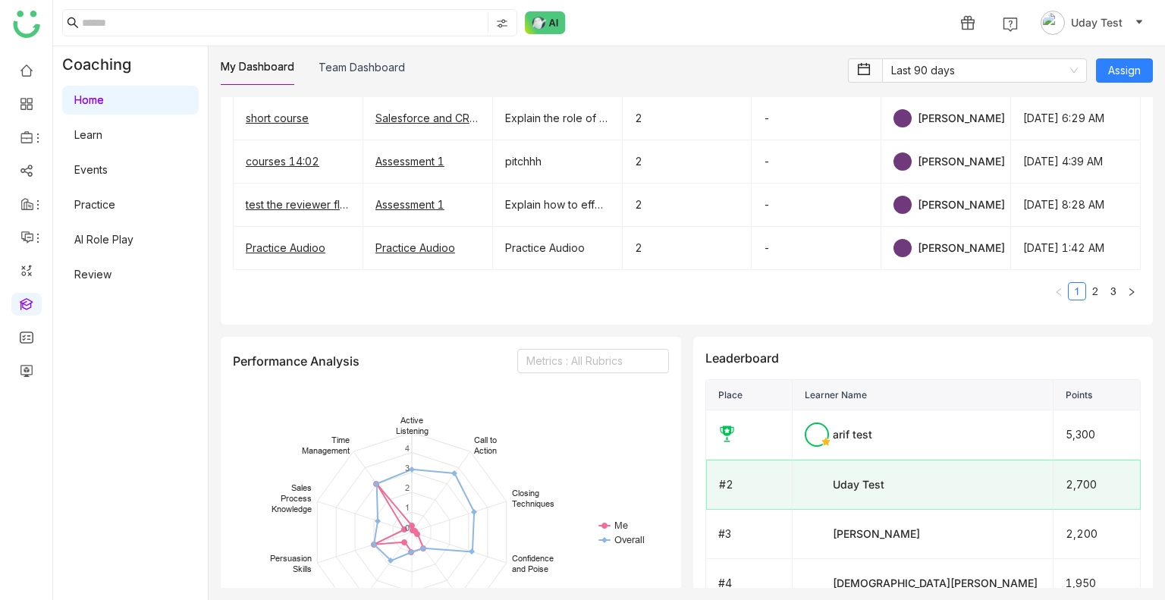
scroll to position [1059, 0]
click at [78, 139] on link "Learn" at bounding box center [88, 134] width 28 height 13
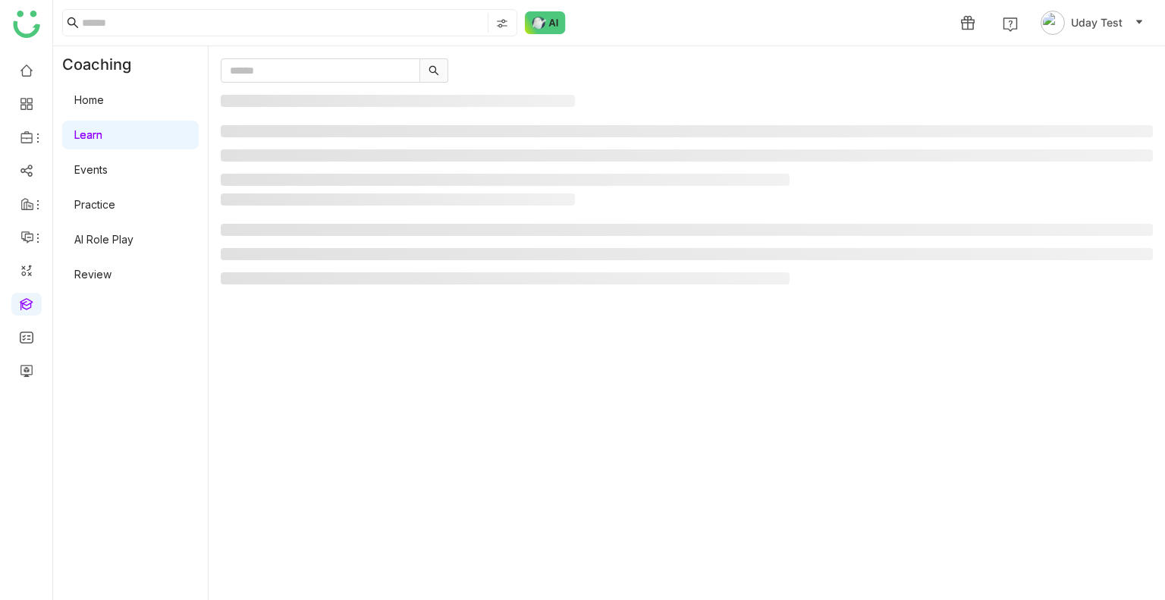
click at [78, 139] on link "Learn" at bounding box center [88, 134] width 28 height 13
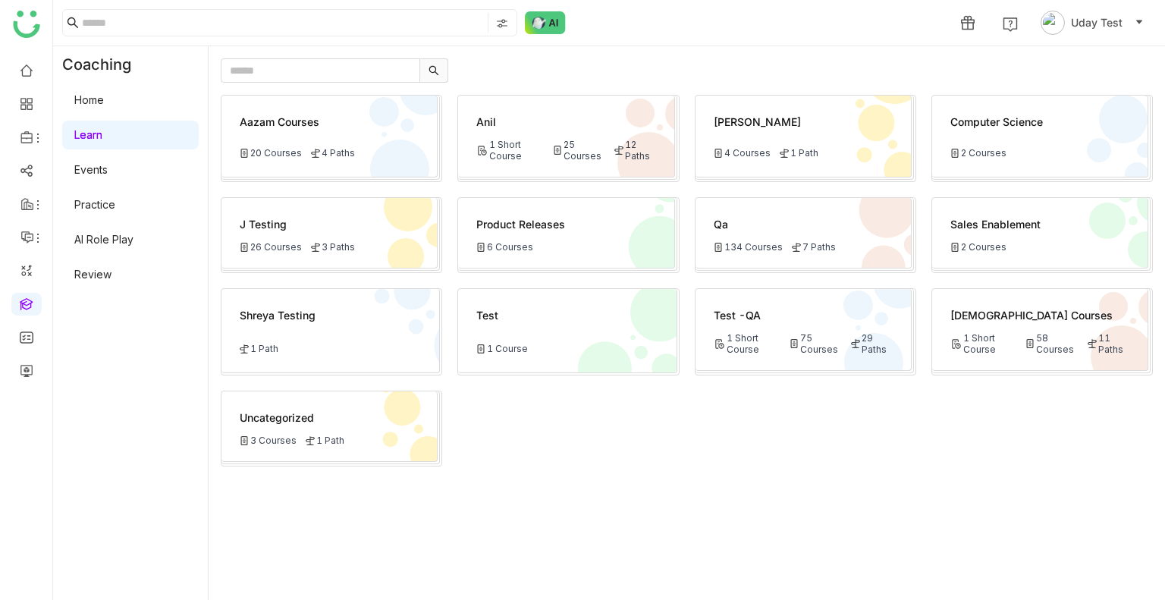
click at [716, 318] on div "Test -QA" at bounding box center [803, 315] width 179 height 16
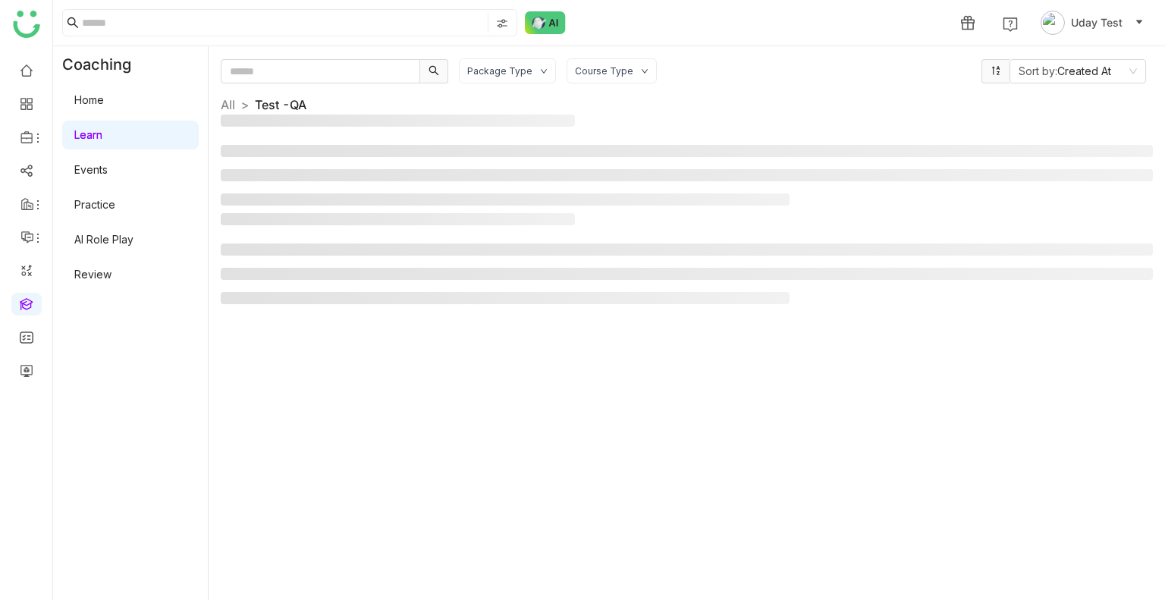
click at [716, 318] on div "Package Type Course Type Sort by: Created At All > Test -QA >" at bounding box center [687, 322] width 932 height 529
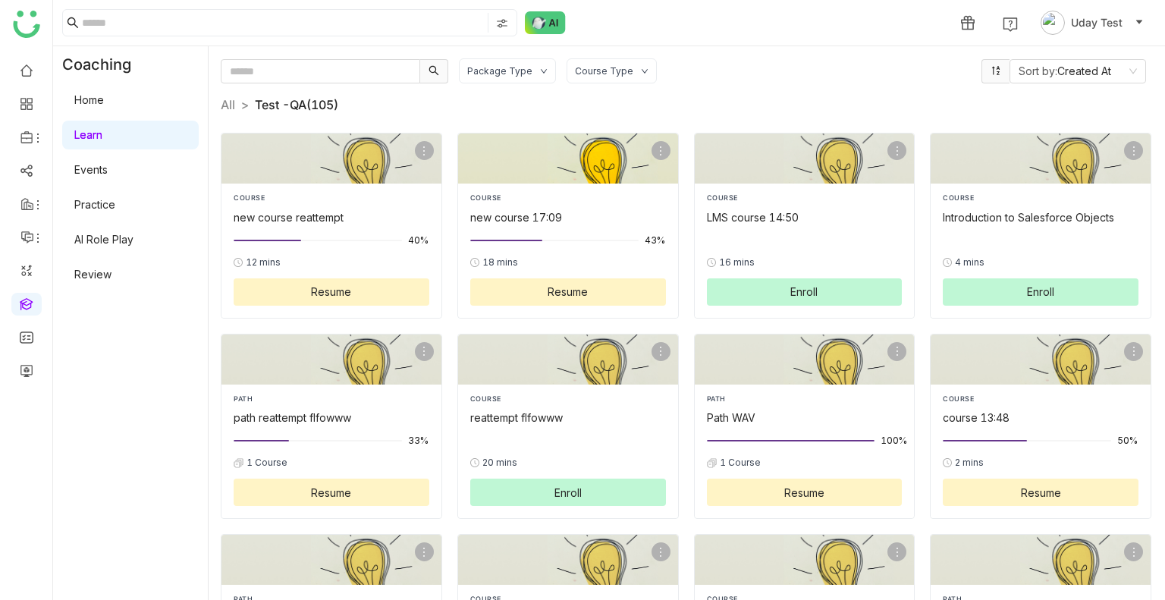
click at [534, 202] on div "COURSE" at bounding box center [568, 198] width 196 height 11
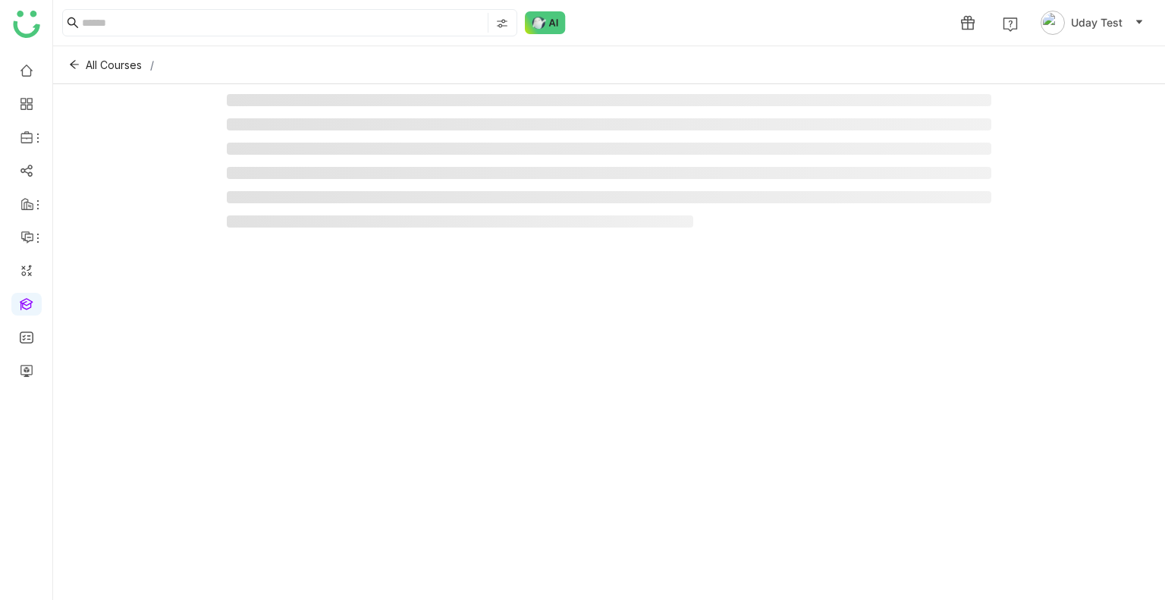
click at [534, 202] on li at bounding box center [609, 197] width 765 height 12
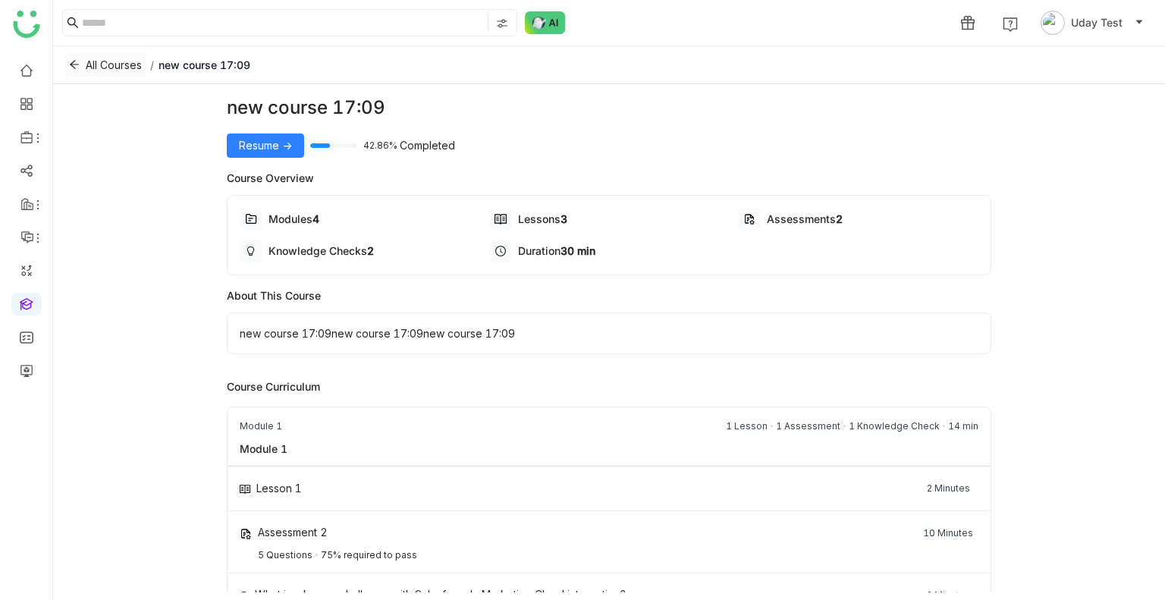
click at [85, 64] on button "All Courses" at bounding box center [105, 65] width 80 height 24
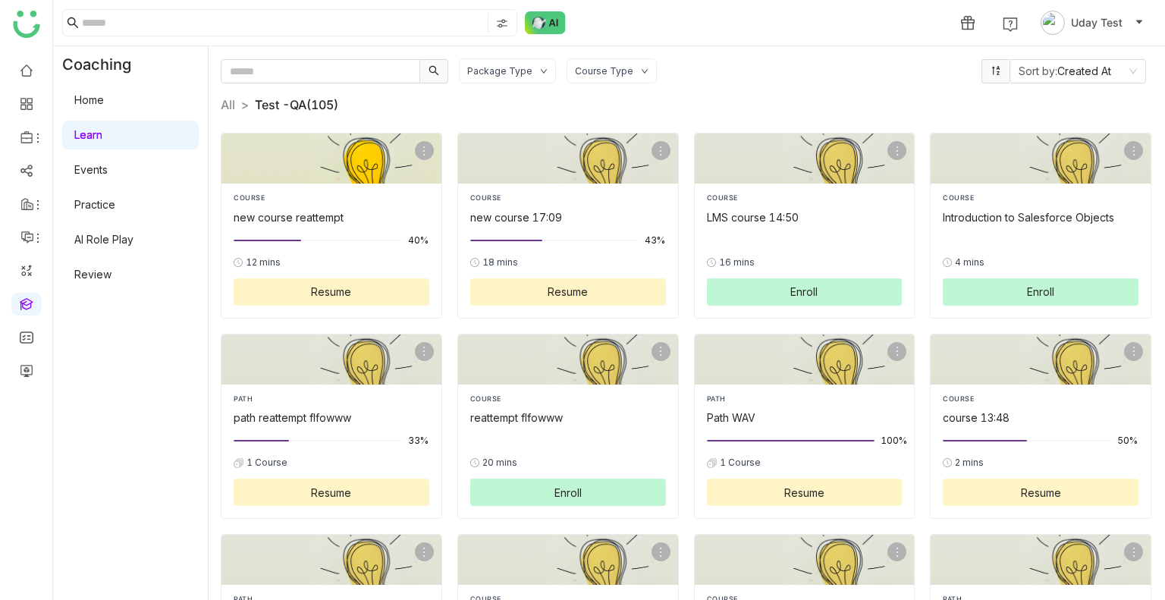
click at [334, 212] on div "new course reattempt" at bounding box center [332, 217] width 196 height 16
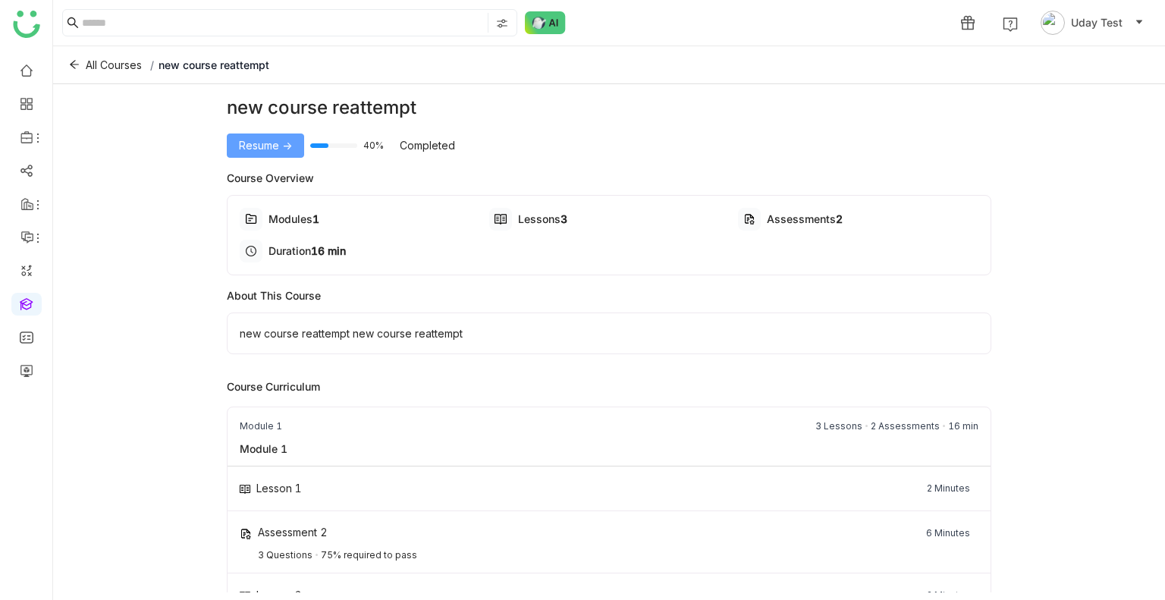
click at [264, 149] on span "Resume ->" at bounding box center [265, 145] width 53 height 17
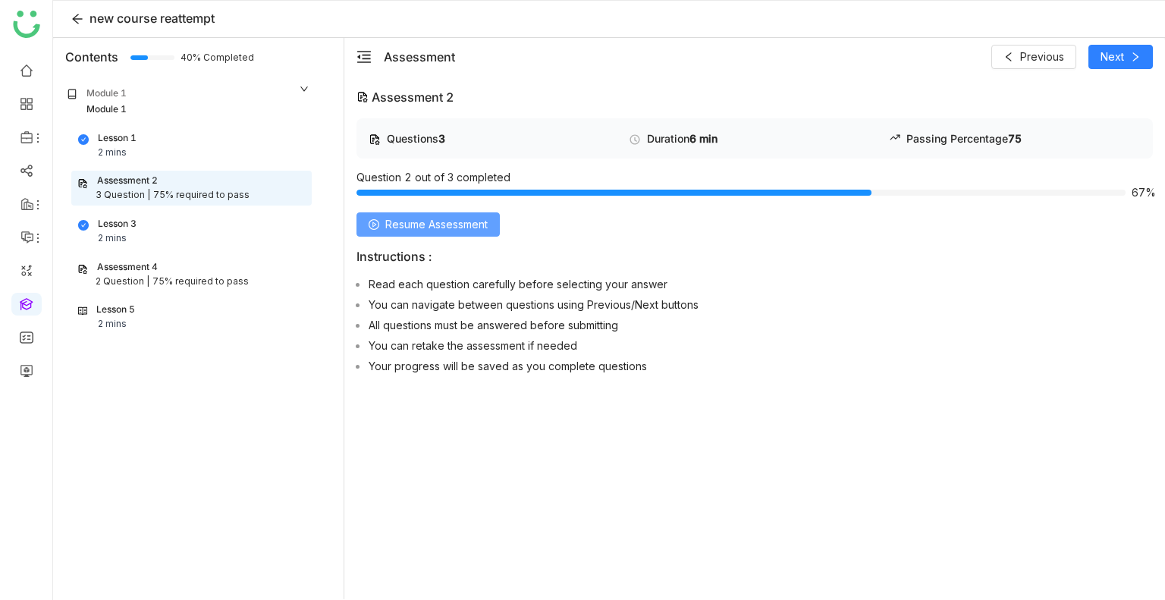
click at [400, 220] on span "Resume Assessment" at bounding box center [436, 224] width 102 height 17
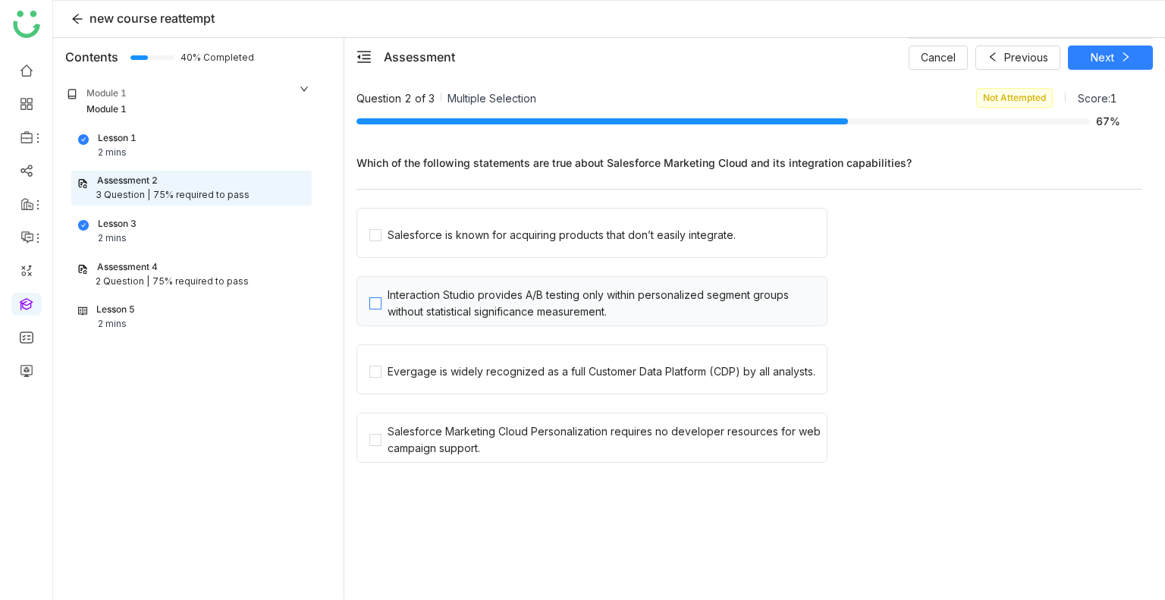
click at [514, 290] on div "Interaction Studio provides A/B testing only within personalized segment groups…" at bounding box center [604, 303] width 433 height 33
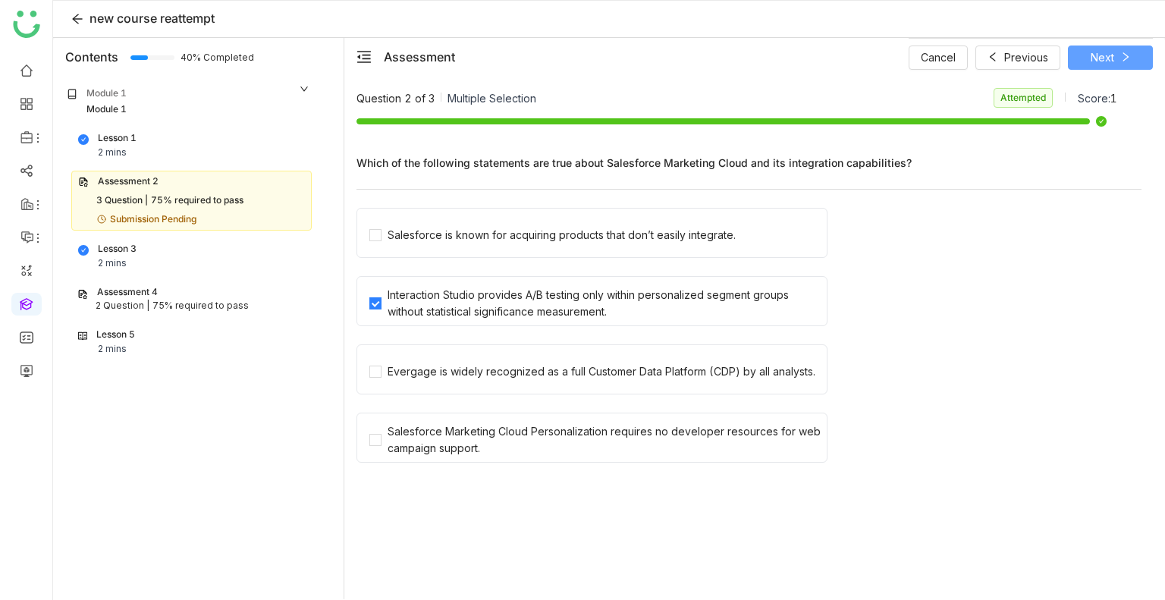
click at [1091, 58] on span "Next" at bounding box center [1103, 57] width 24 height 17
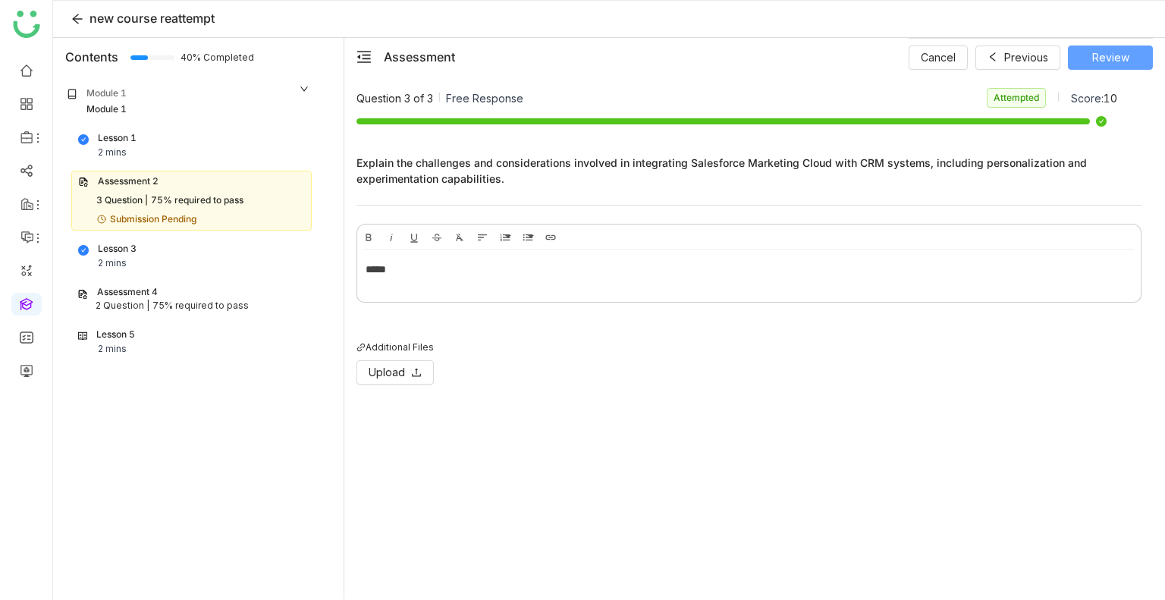
click at [1116, 55] on span "Review" at bounding box center [1110, 57] width 37 height 17
